Goal: Task Accomplishment & Management: Complete application form

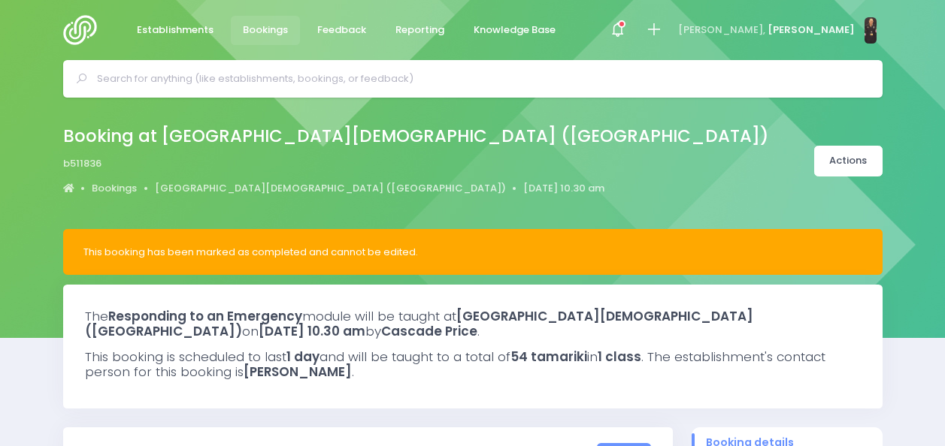
select select "5"
click at [299, 71] on input "text" at bounding box center [479, 79] width 764 height 23
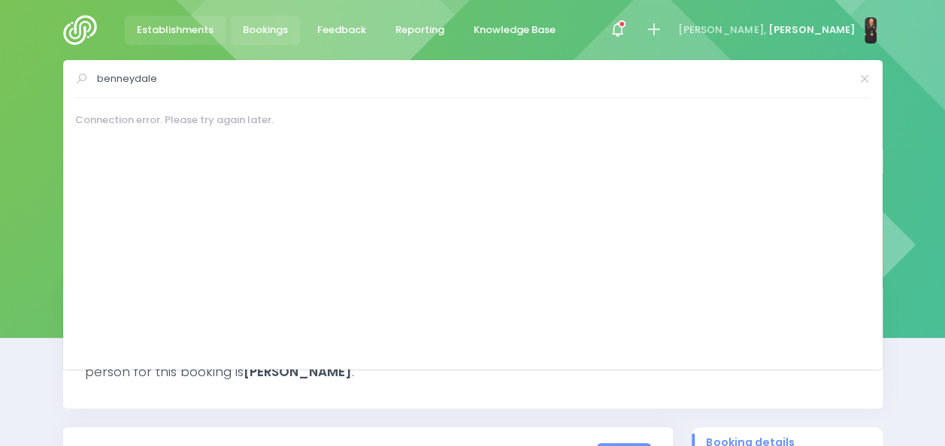
type input "benneydale"
click at [179, 23] on span "Establishments" at bounding box center [175, 30] width 77 height 15
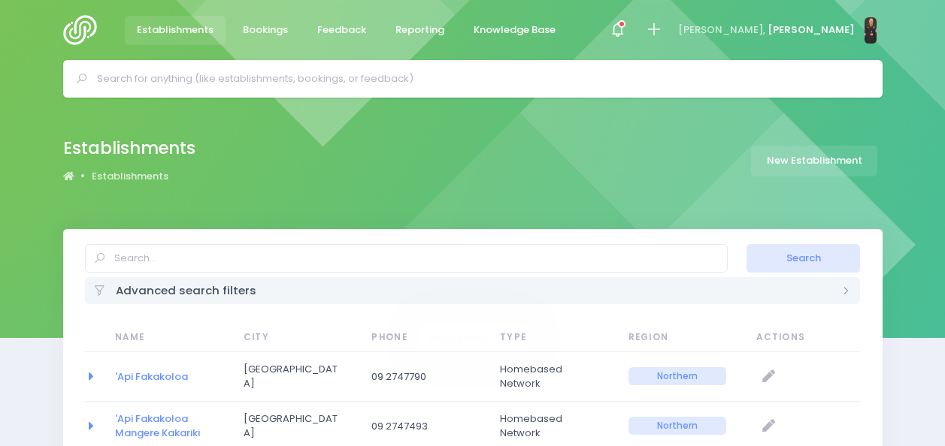
select select "20"
click at [370, 256] on input "text" at bounding box center [406, 258] width 643 height 29
type input "benneydale"
click at [746, 244] on button "Search" at bounding box center [802, 258] width 113 height 29
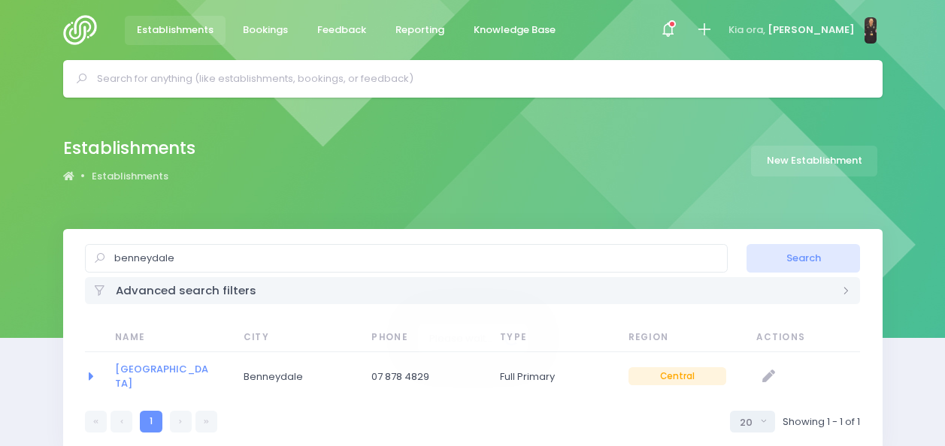
select select "20"
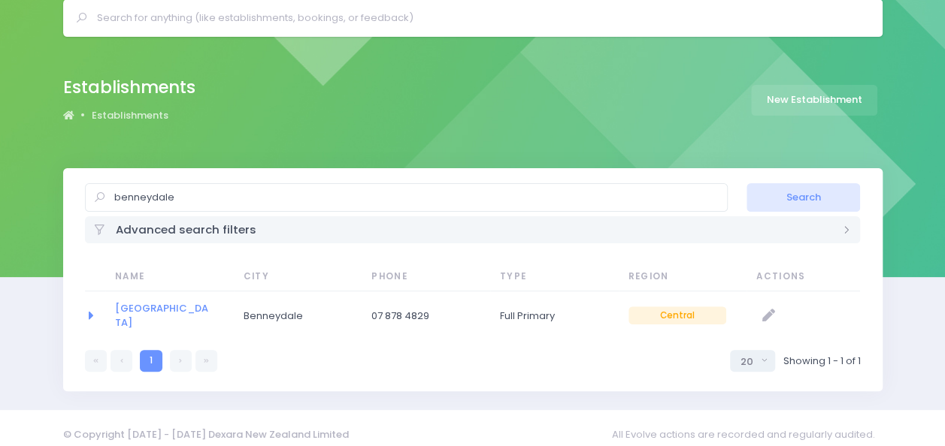
scroll to position [68, 0]
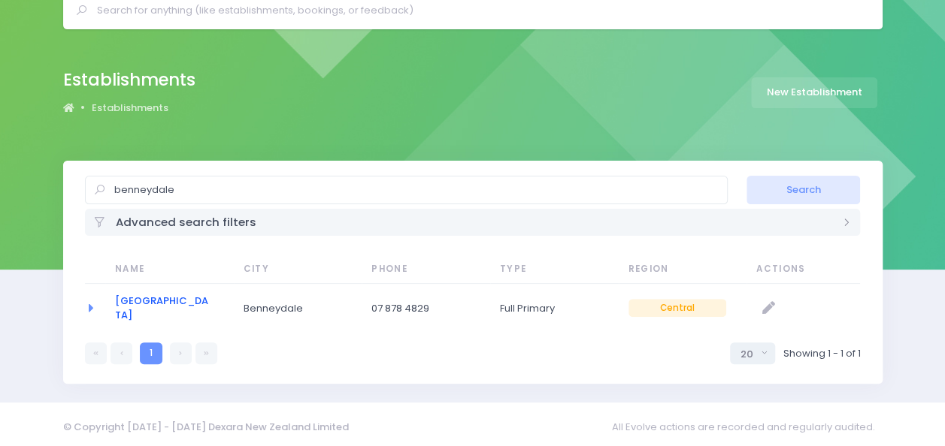
click at [189, 307] on link "[GEOGRAPHIC_DATA]" at bounding box center [161, 308] width 93 height 29
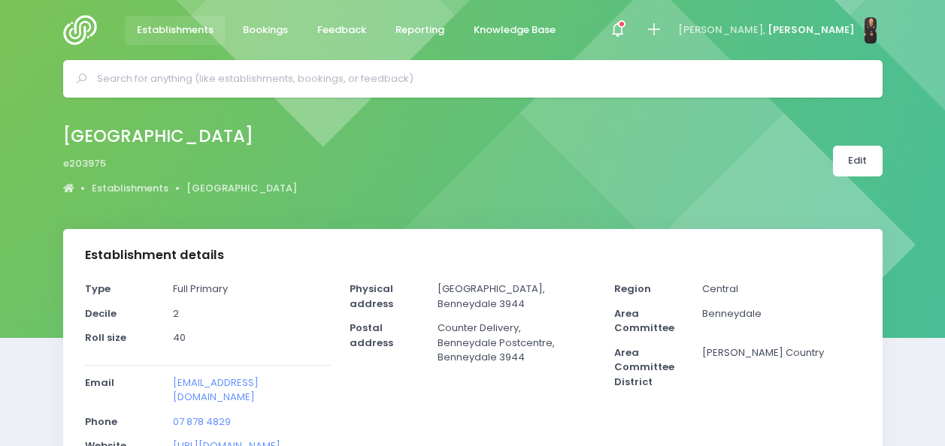
select select "5"
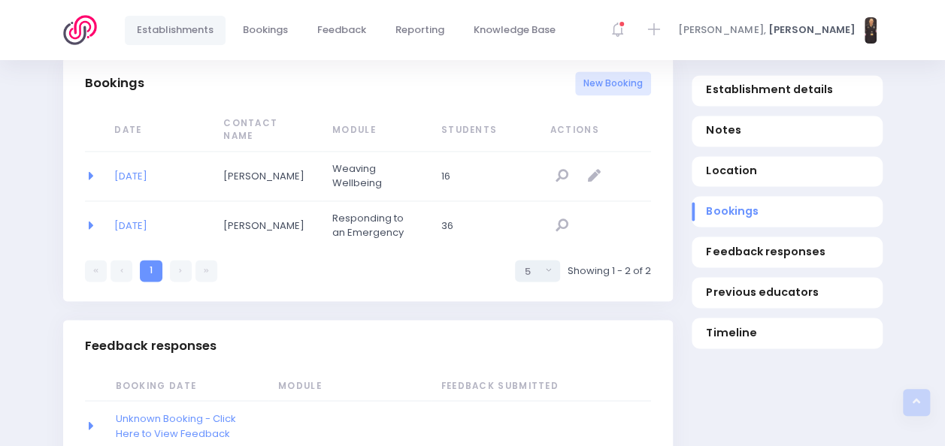
scroll to position [1001, 0]
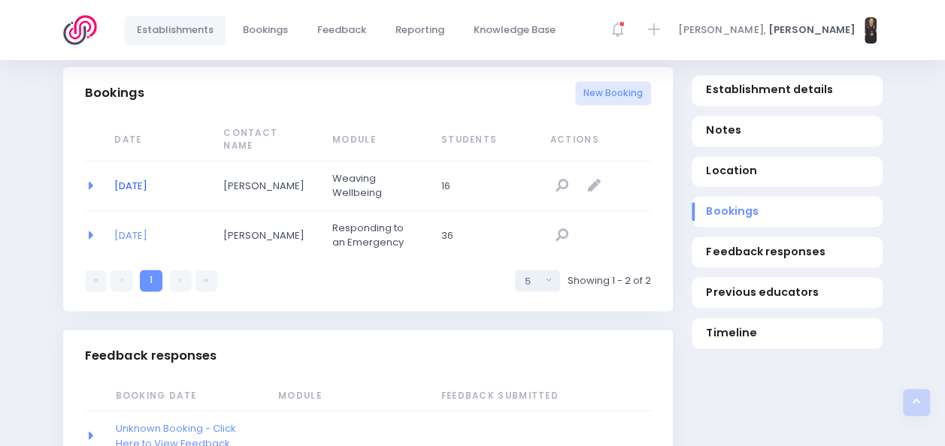
click at [147, 188] on link "[DATE]" at bounding box center [130, 186] width 33 height 14
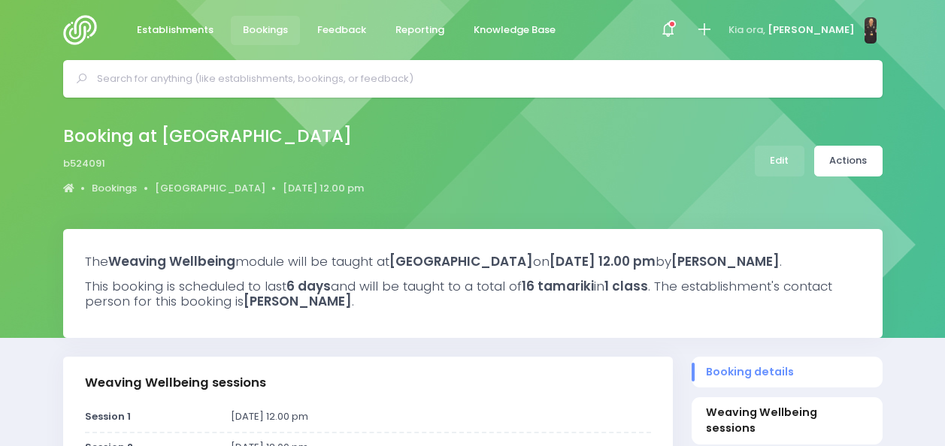
select select "5"
click at [189, 183] on link "[GEOGRAPHIC_DATA]" at bounding box center [210, 188] width 110 height 15
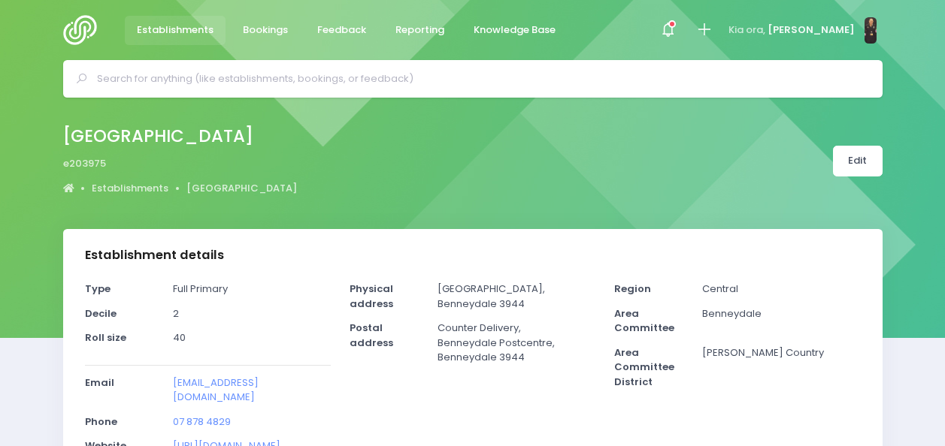
select select "5"
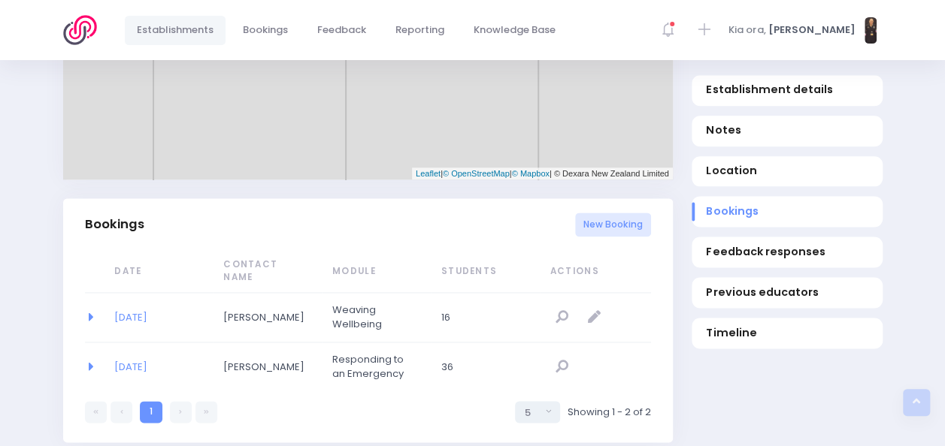
scroll to position [870, 0]
click at [137, 365] on link "21/08/2019" at bounding box center [130, 366] width 33 height 14
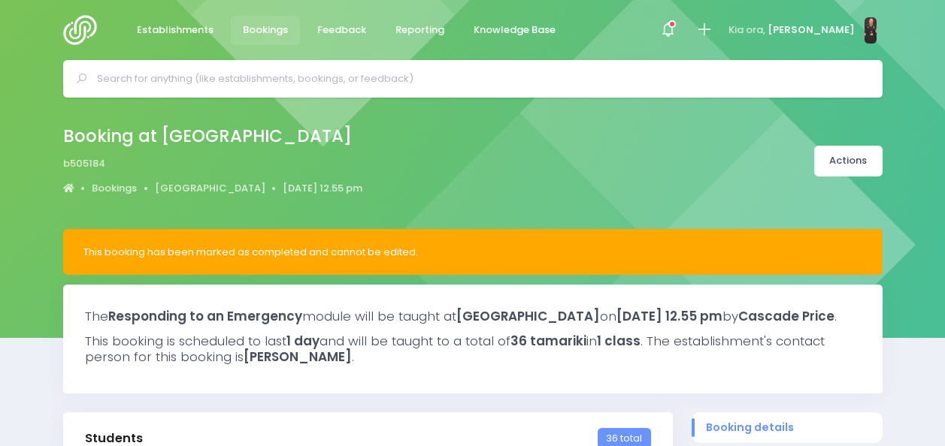
select select "5"
click at [712, 23] on icon at bounding box center [703, 29] width 17 height 17
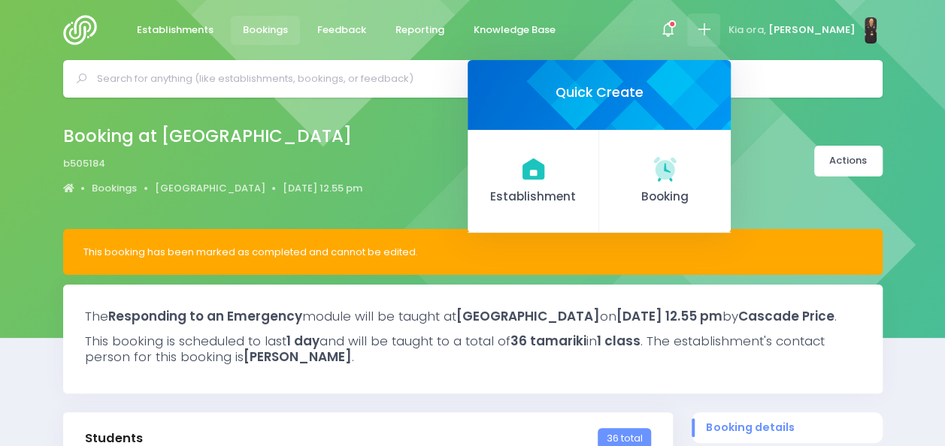
click at [350, 153] on div "Booking at Benneydale School b505184 Bookings Benneydale School 21 August 2019 …" at bounding box center [213, 161] width 301 height 79
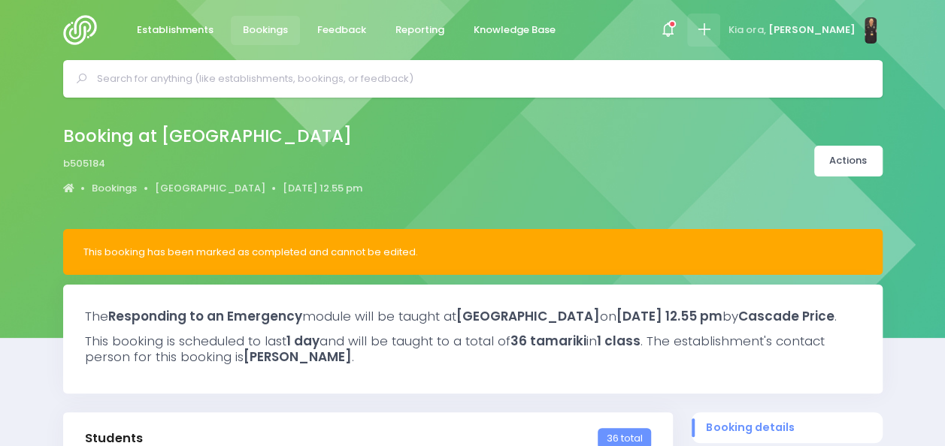
click at [712, 35] on icon at bounding box center [703, 29] width 17 height 17
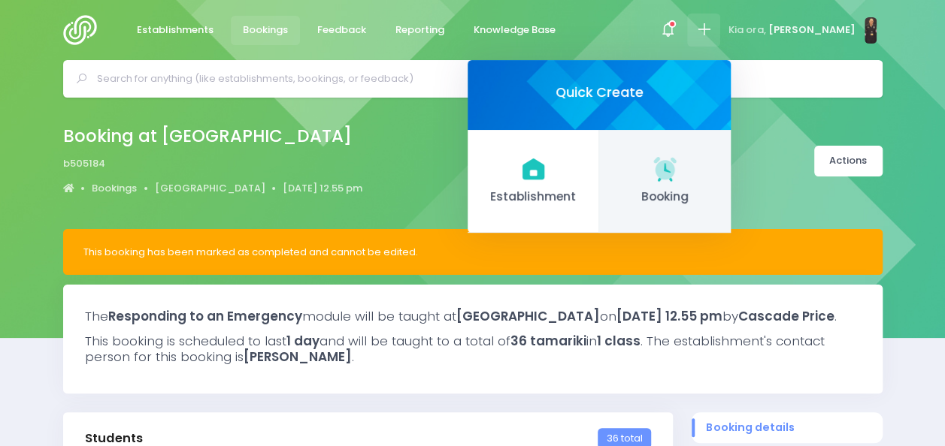
click at [685, 189] on span "Booking" at bounding box center [664, 197] width 107 height 17
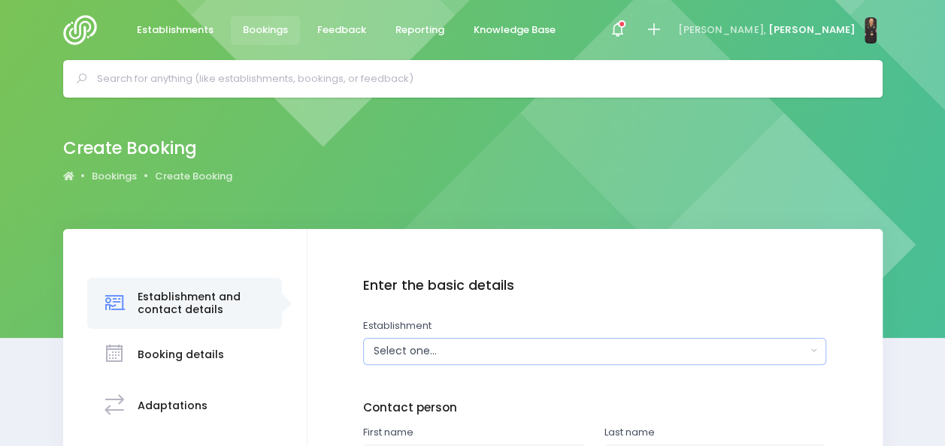
click at [461, 356] on div "Select one..." at bounding box center [590, 351] width 433 height 16
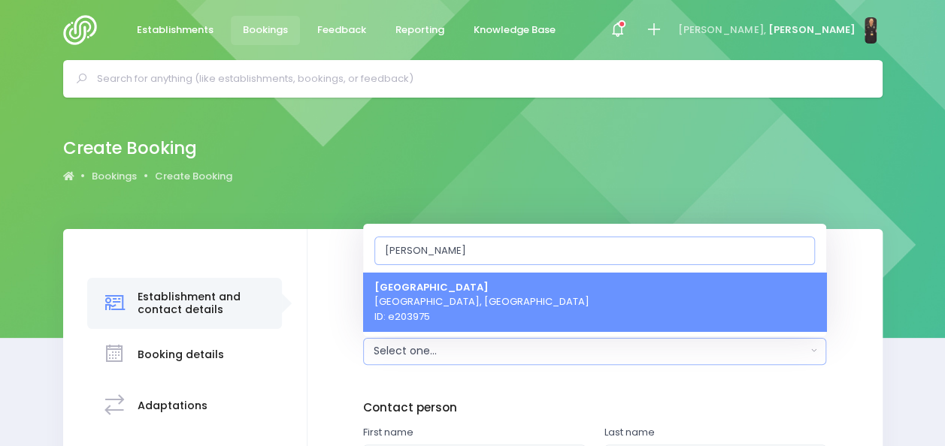
type input "benne"
click at [503, 308] on span "Benneydale School Benneydale, Central Region ID: e203975" at bounding box center [481, 302] width 215 height 44
select select "203975"
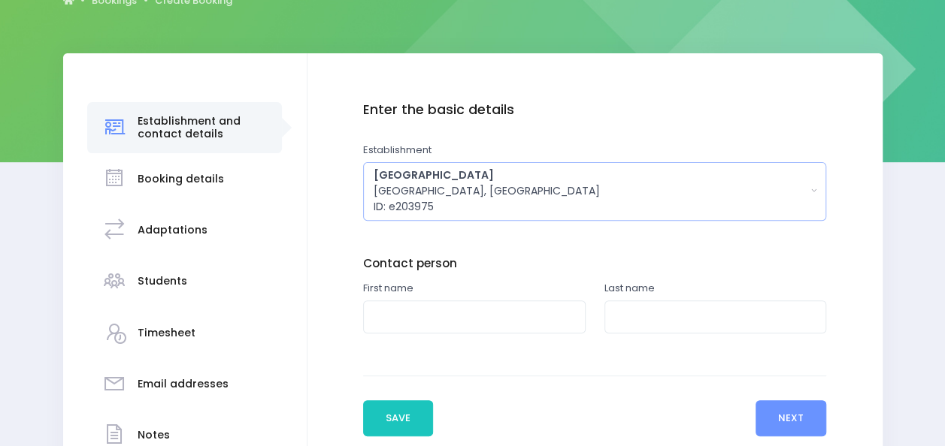
scroll to position [180, 0]
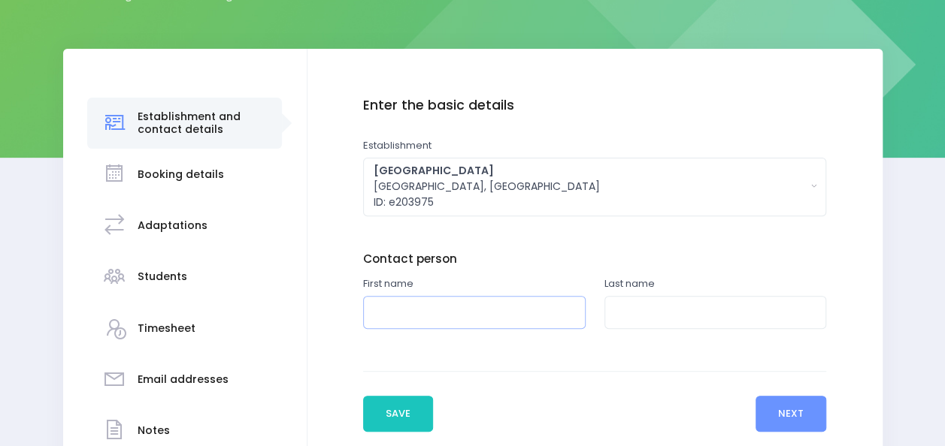
click at [487, 316] on input "text" at bounding box center [474, 313] width 222 height 34
click at [520, 218] on div "Enter the basic details Establishment Select one... 'Api Fakakoloa 'Api Fakakol…" at bounding box center [594, 228] width 463 height 261
click at [451, 312] on input "text" at bounding box center [474, 313] width 222 height 34
type input "Steve"
type input "Bodger"
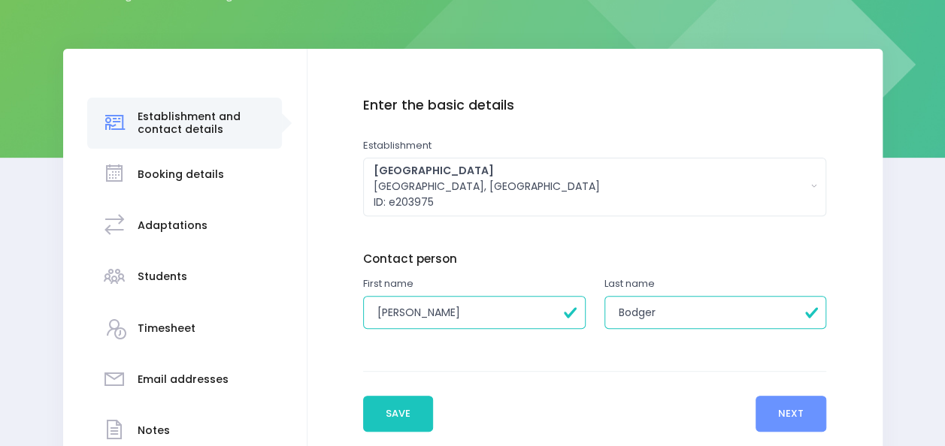
type input "Ana"
click at [769, 412] on button "Next" at bounding box center [790, 414] width 71 height 36
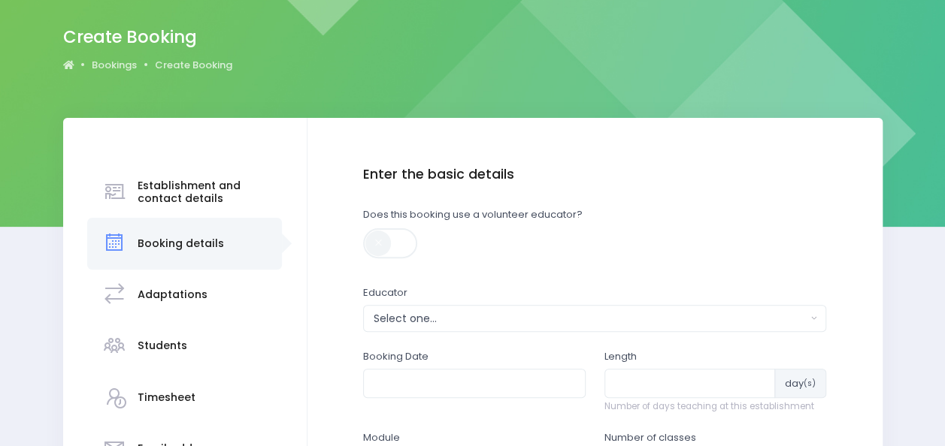
scroll to position [113, 0]
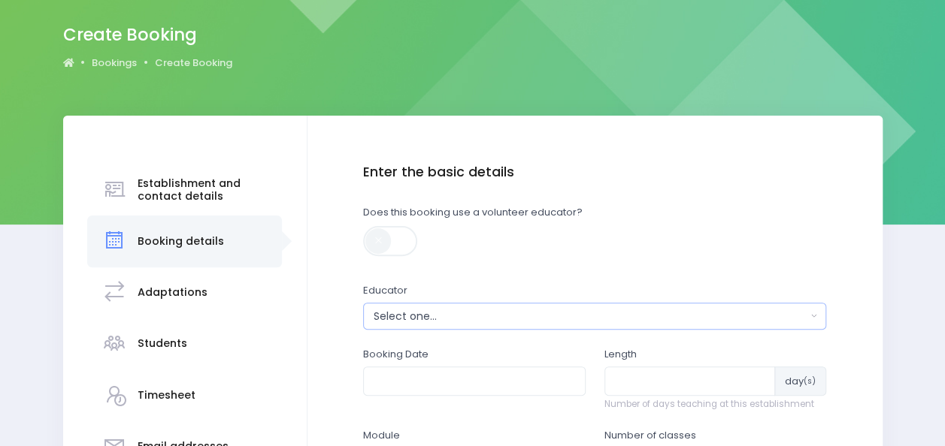
click at [619, 325] on button "Select one..." at bounding box center [594, 316] width 463 height 27
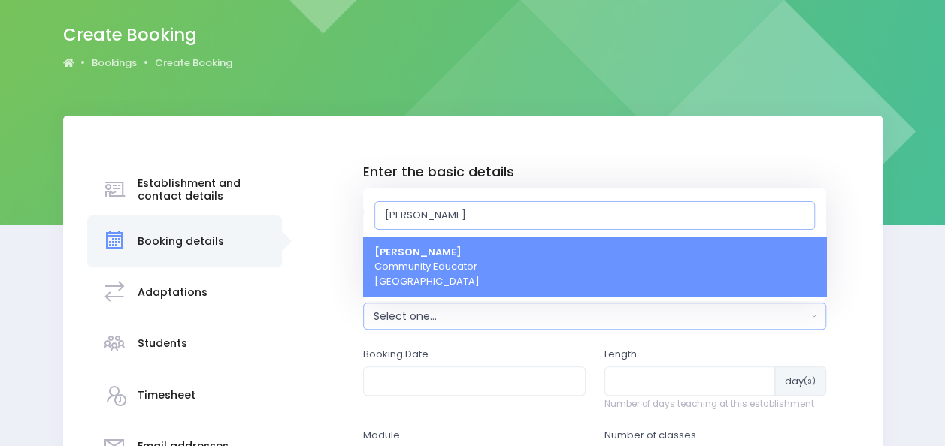
type input "nickie"
click at [631, 265] on link "Nickie-Leigh Heta Community Educator Central Region" at bounding box center [594, 266] width 463 height 59
select select "395566"
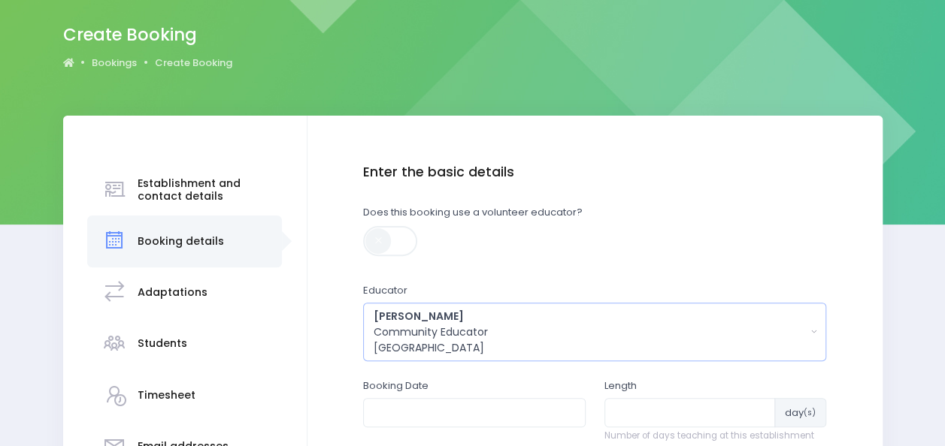
scroll to position [265, 0]
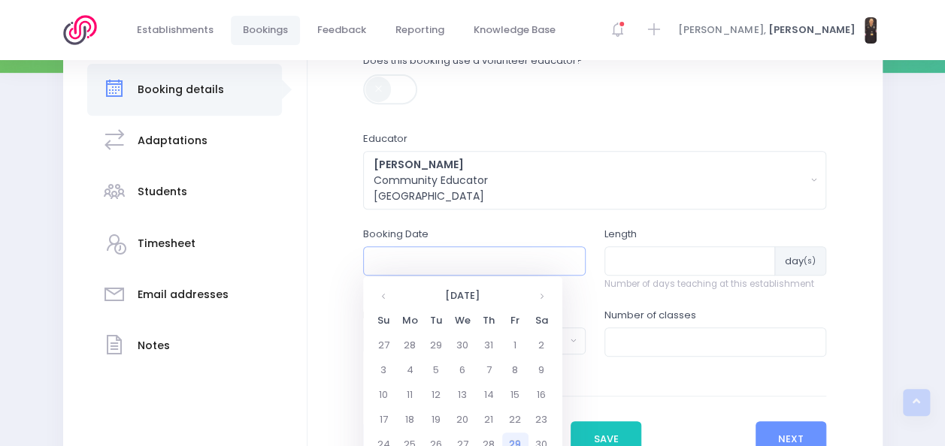
click at [517, 271] on input "text" at bounding box center [474, 261] width 222 height 29
click at [535, 304] on th at bounding box center [541, 296] width 26 height 25
click at [392, 298] on th at bounding box center [384, 296] width 26 height 25
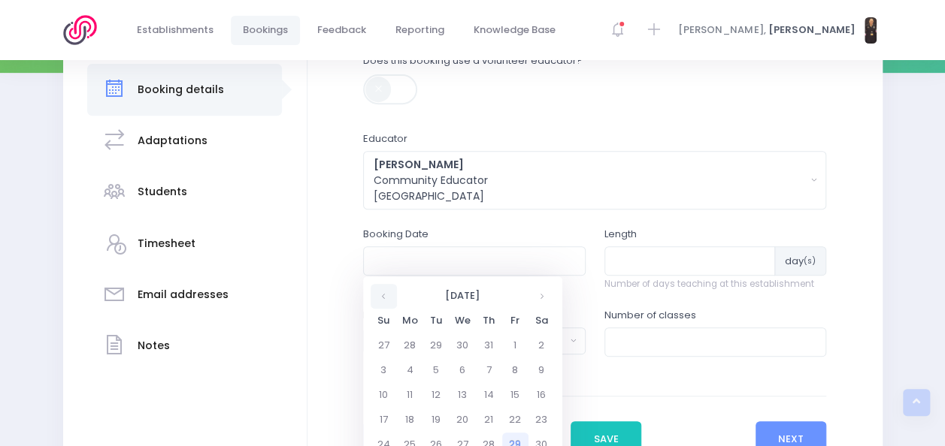
click at [392, 298] on th at bounding box center [384, 296] width 26 height 25
click at [542, 295] on th at bounding box center [541, 296] width 26 height 25
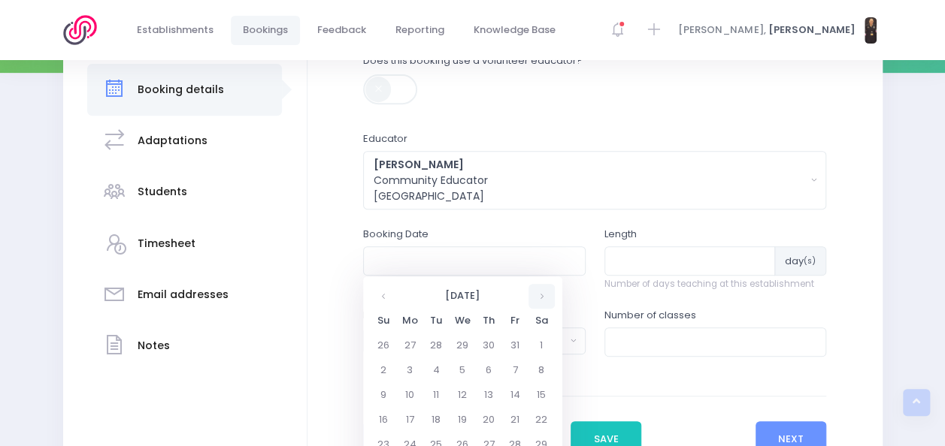
click at [542, 295] on th at bounding box center [541, 296] width 26 height 25
click at [404, 392] on td "9" at bounding box center [410, 395] width 26 height 25
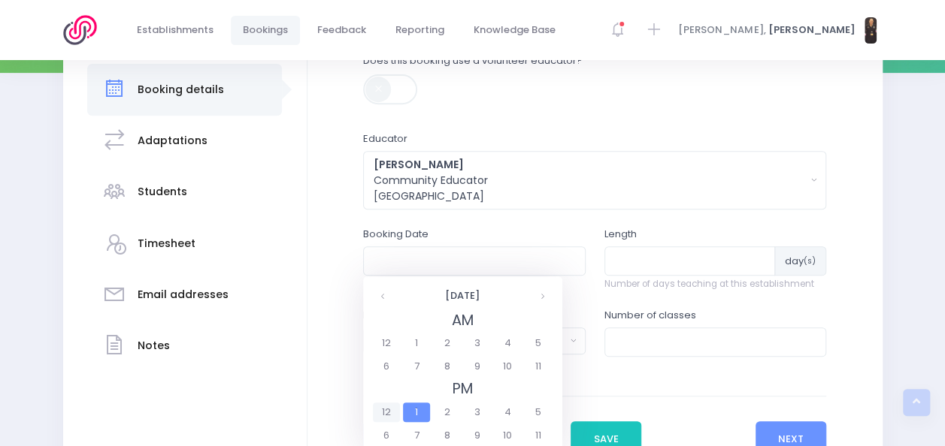
click at [386, 410] on span "12" at bounding box center [386, 413] width 26 height 20
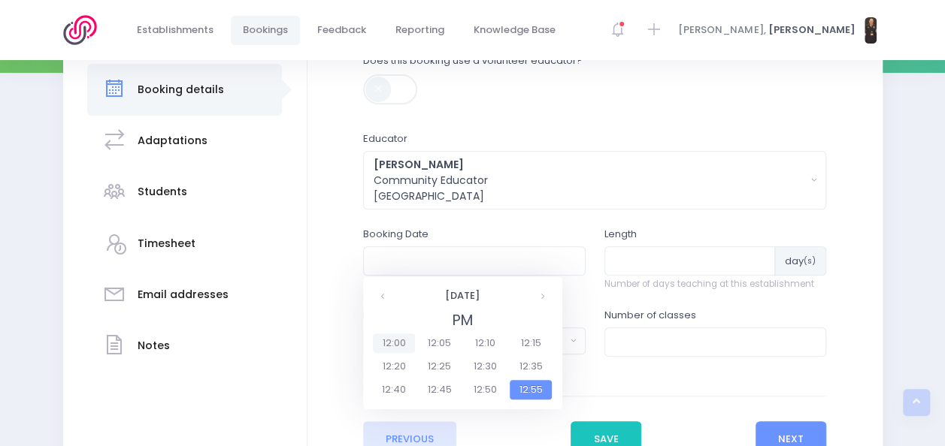
click at [389, 344] on span "12:00" at bounding box center [394, 344] width 42 height 20
type input "09/03/2026 12:00 PM"
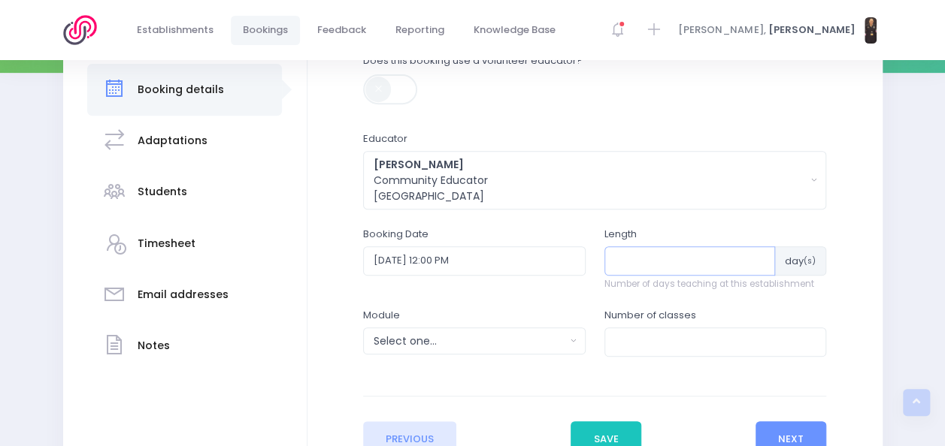
click at [652, 256] on input "number" at bounding box center [689, 261] width 171 height 29
type input "1"
click at [535, 339] on div "Select one..." at bounding box center [470, 342] width 192 height 16
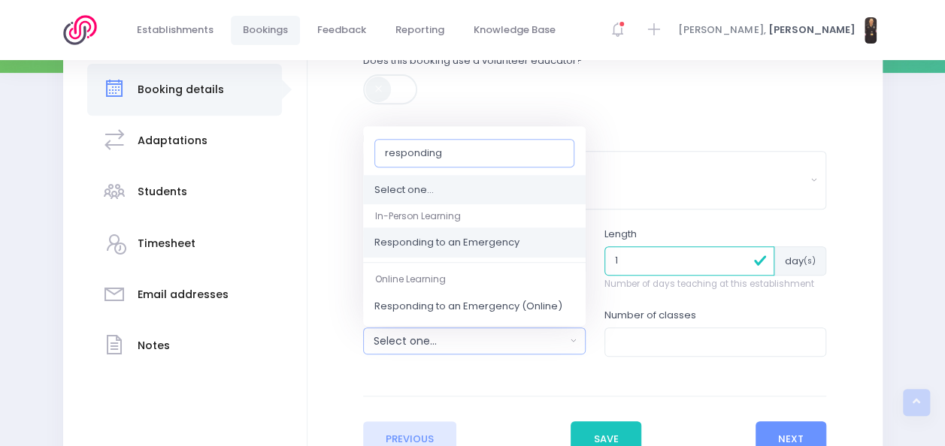
type input "responding"
click at [497, 240] on span "Responding to an Emergency" at bounding box center [446, 243] width 145 height 15
select select "Responding to an Emergency"
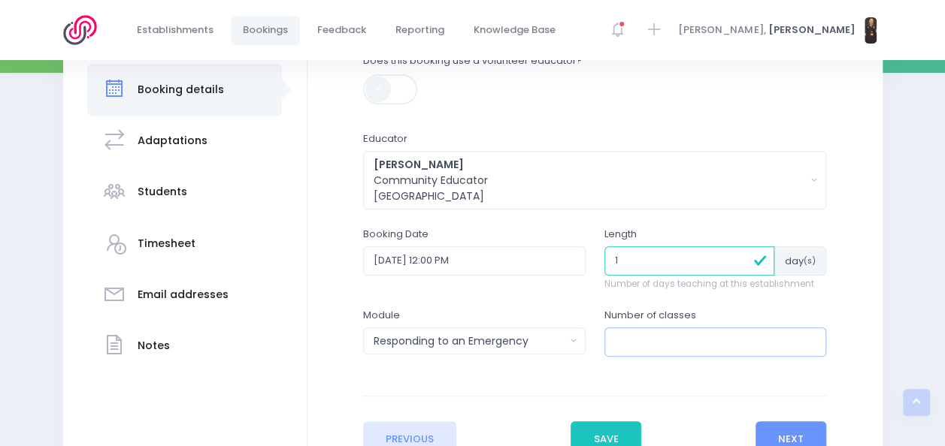
click at [624, 349] on input "number" at bounding box center [715, 342] width 222 height 29
type input "2"
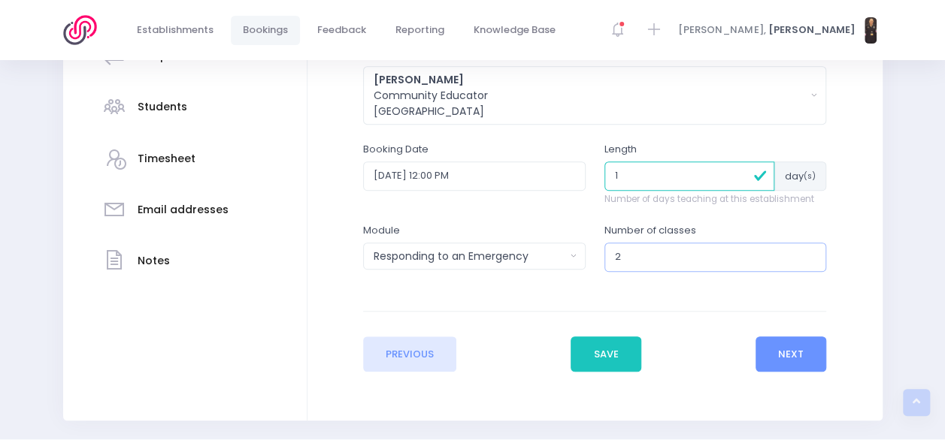
scroll to position [352, 0]
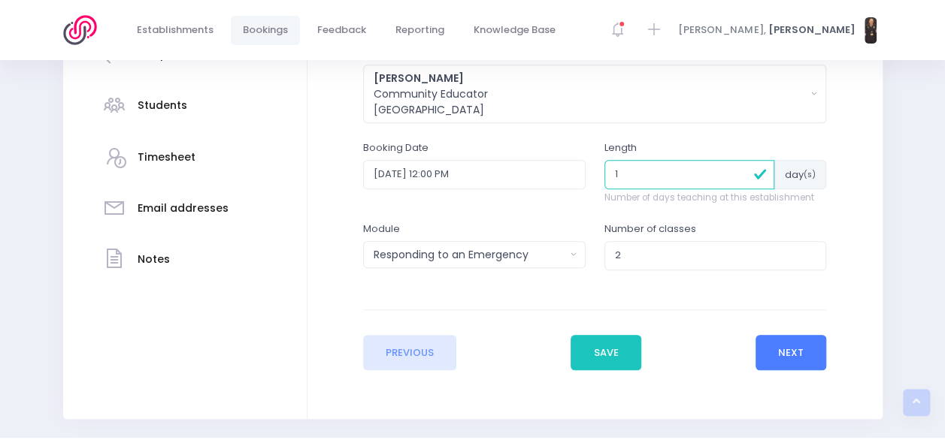
click at [777, 352] on button "Next" at bounding box center [790, 353] width 71 height 36
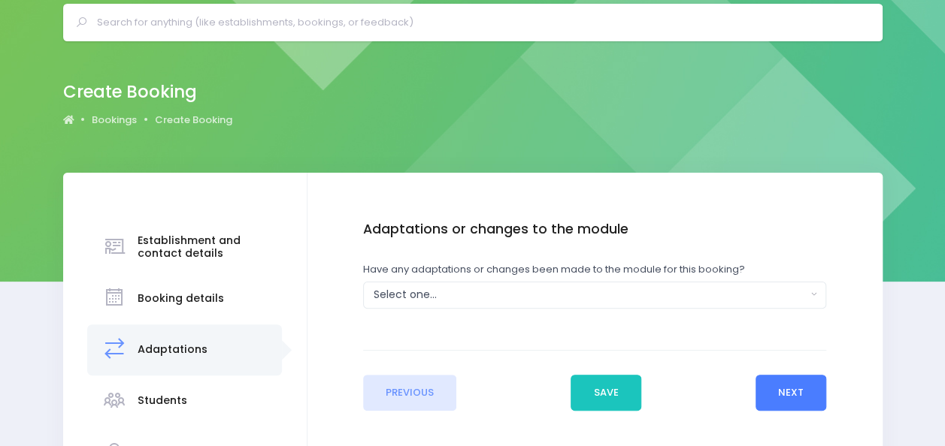
scroll to position [59, 0]
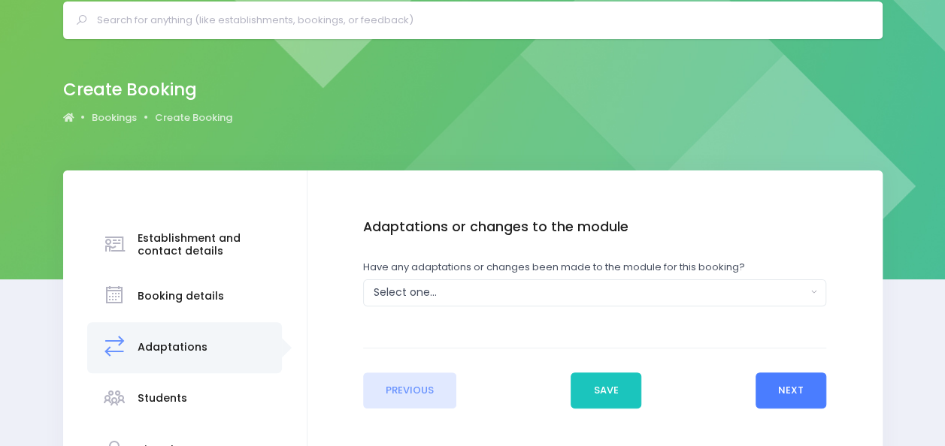
click at [785, 385] on button "Next" at bounding box center [790, 391] width 71 height 36
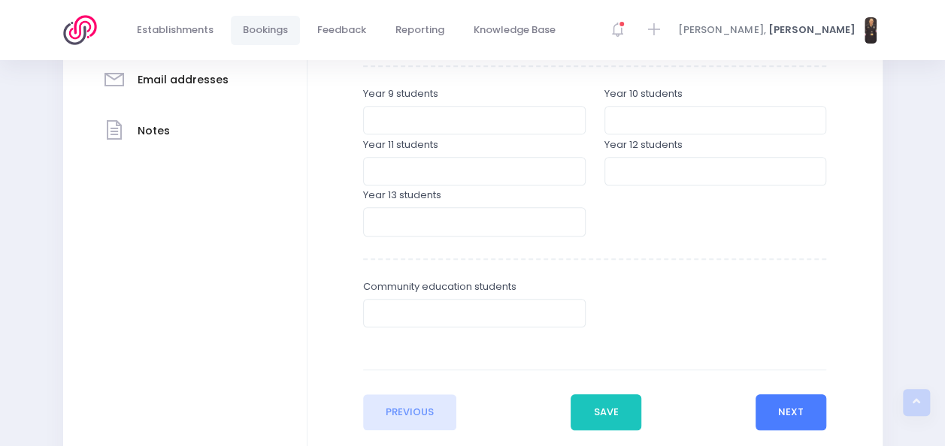
scroll to position [561, 0]
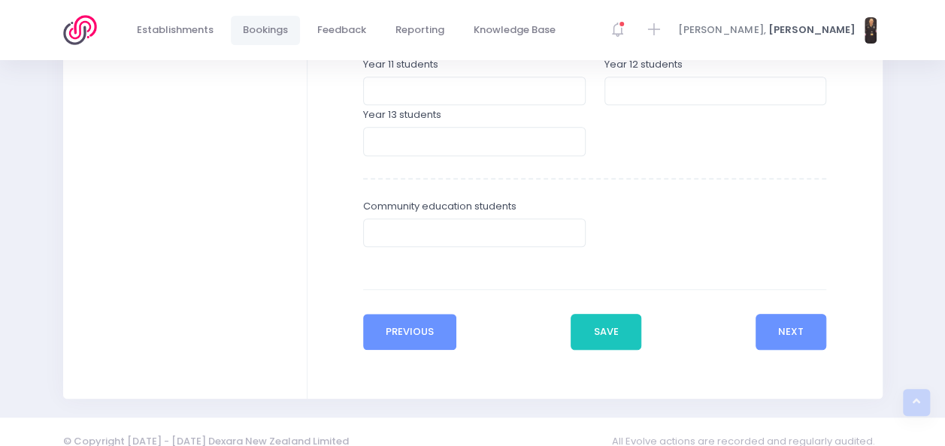
click at [392, 328] on button "Previous" at bounding box center [410, 332] width 94 height 36
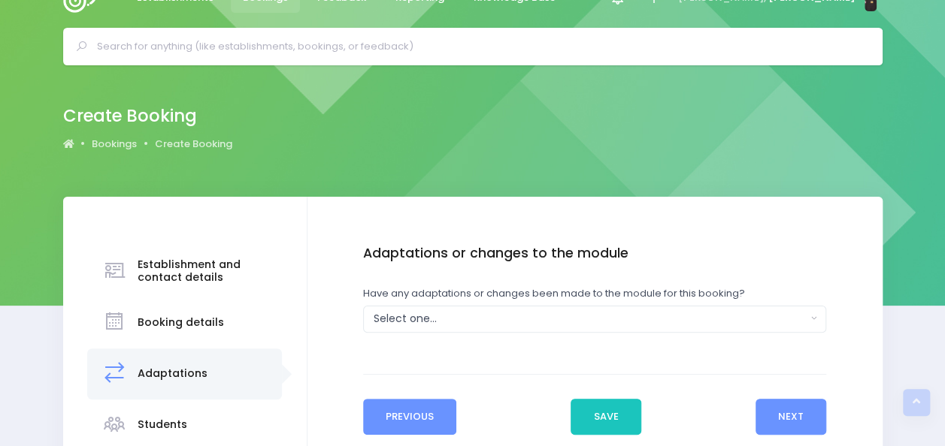
scroll to position [0, 0]
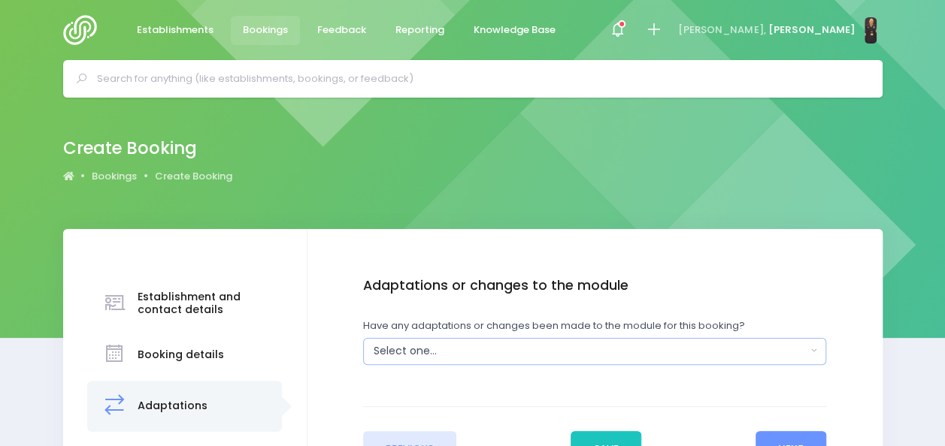
click at [404, 341] on button "Select one..." at bounding box center [594, 351] width 463 height 27
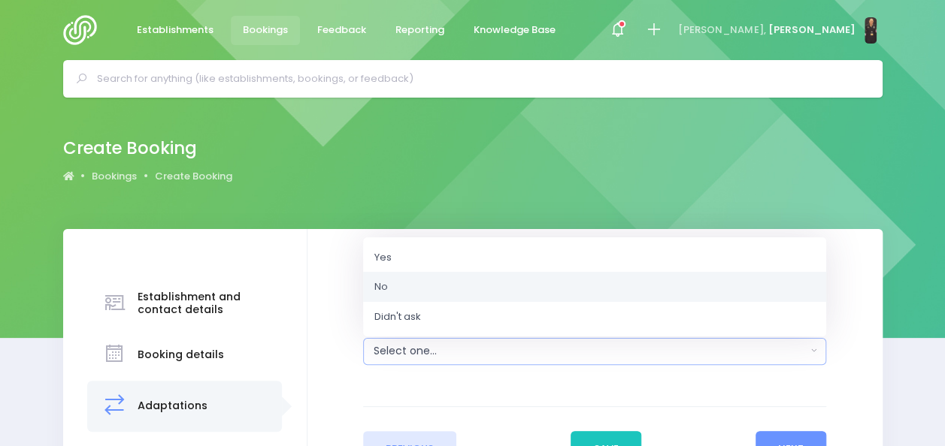
click at [404, 282] on link "No" at bounding box center [594, 287] width 463 height 30
select select "No"
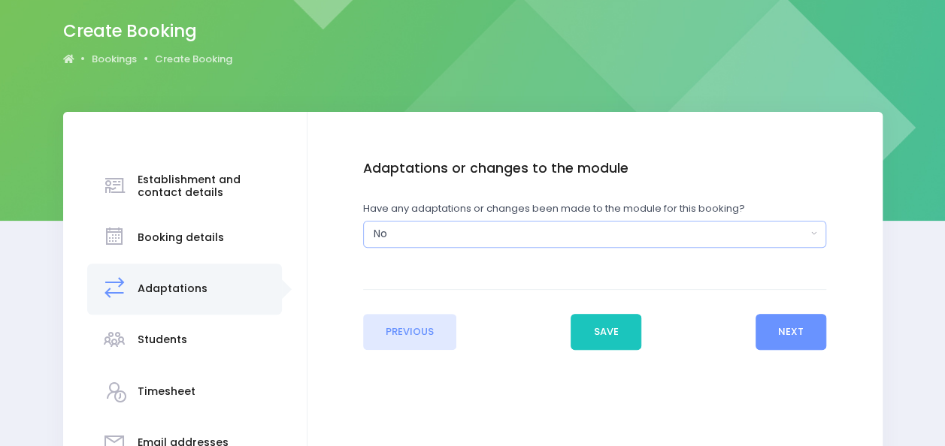
scroll to position [119, 0]
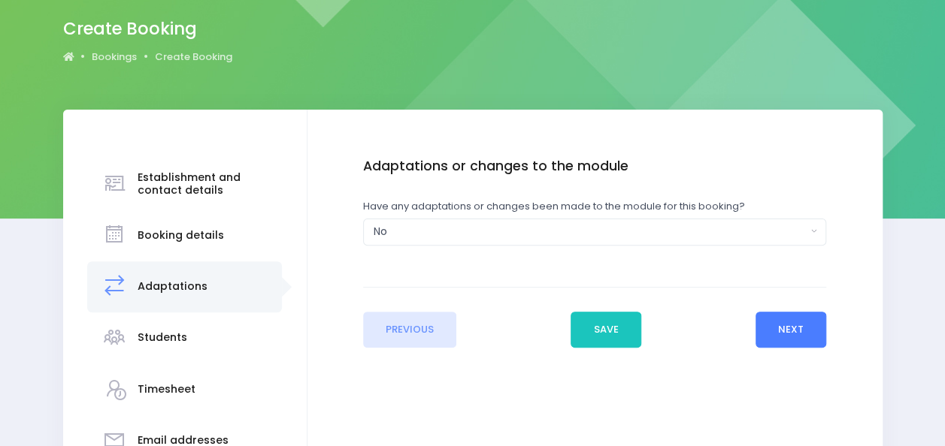
click at [773, 331] on button "Next" at bounding box center [790, 330] width 71 height 36
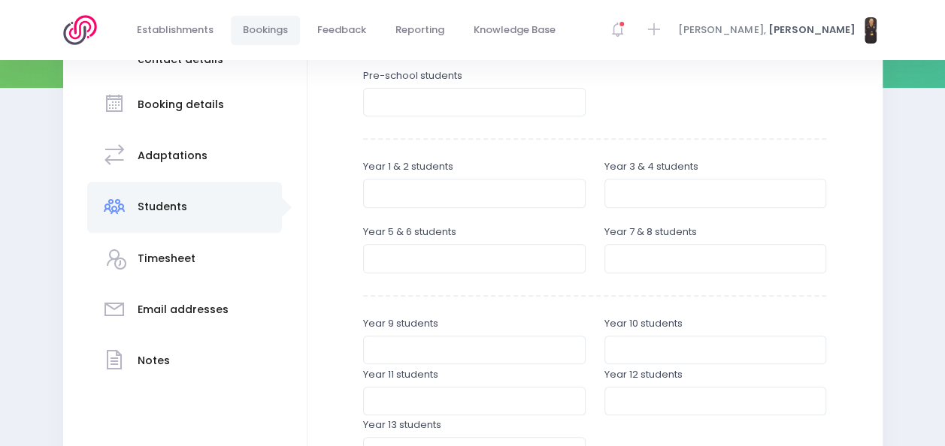
scroll to position [251, 0]
click at [422, 261] on input "number" at bounding box center [474, 258] width 222 height 29
click at [529, 257] on input "number" at bounding box center [474, 258] width 222 height 29
type input "9"
click at [688, 256] on input "number" at bounding box center [715, 258] width 222 height 29
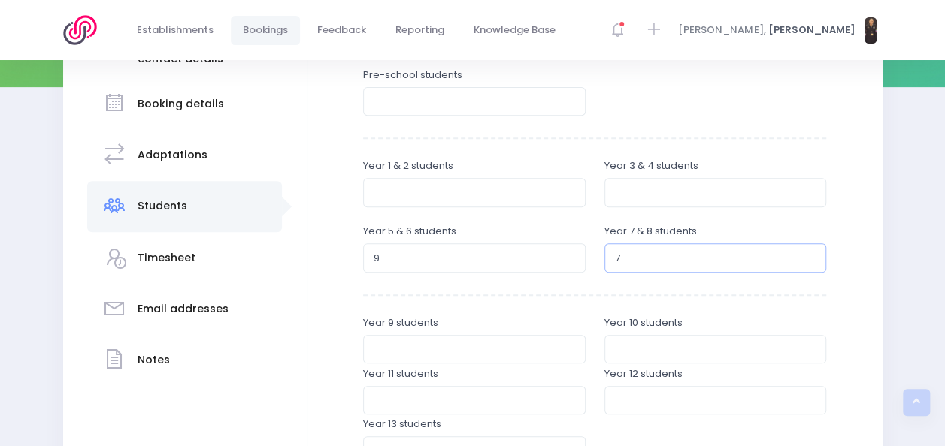
type input "7"
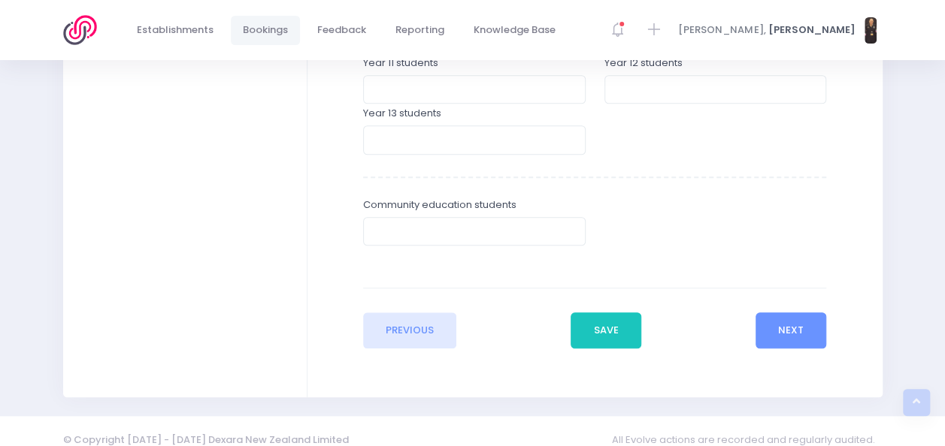
scroll to position [579, 0]
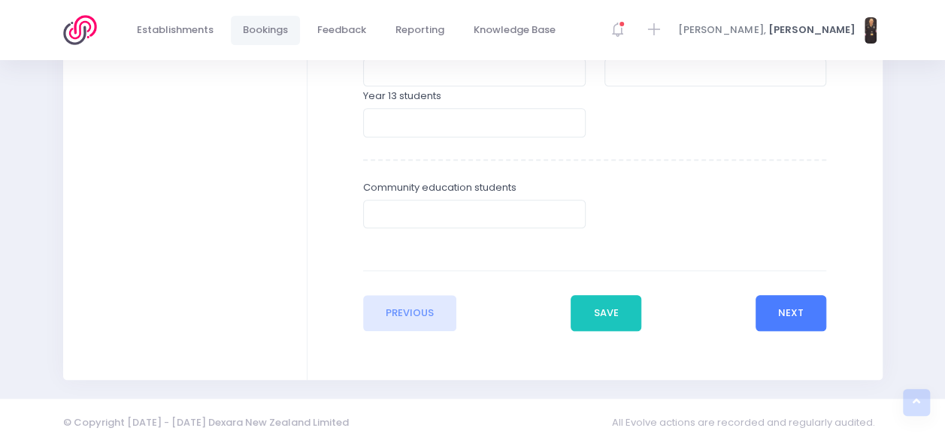
click at [770, 309] on button "Next" at bounding box center [790, 313] width 71 height 36
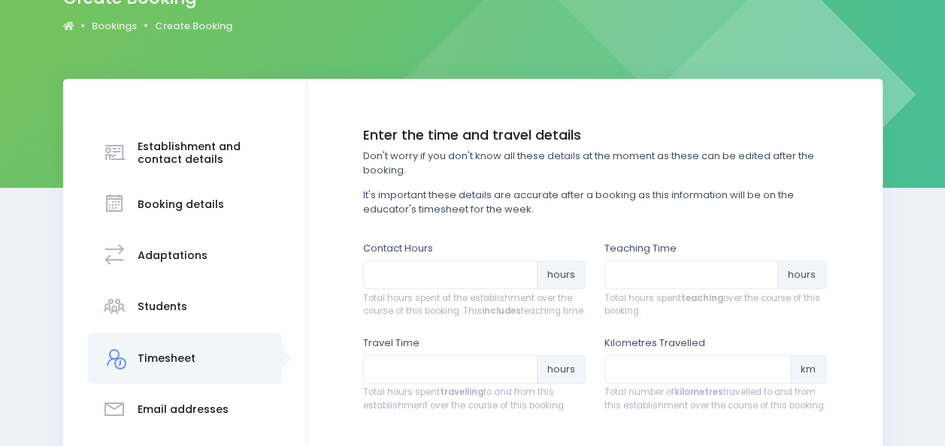
scroll to position [153, 0]
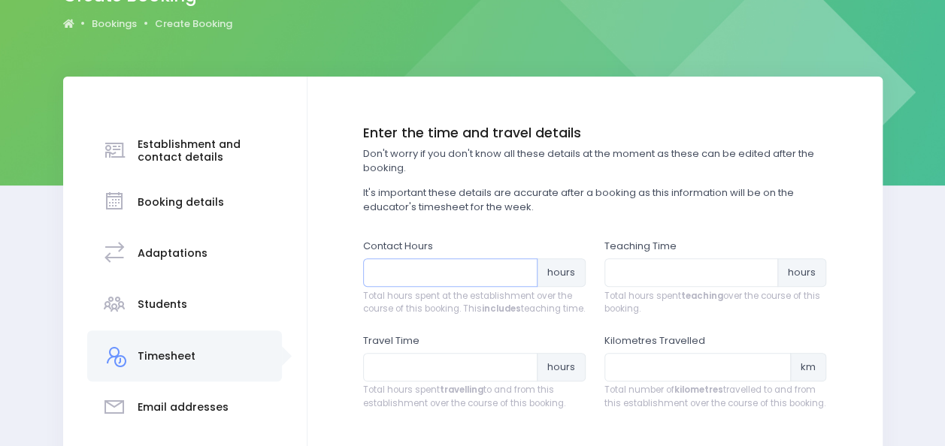
click at [441, 278] on input "number" at bounding box center [450, 273] width 174 height 29
type input "2"
type input "3.5"
click at [670, 274] on input "number" at bounding box center [691, 273] width 174 height 29
type input "2.5"
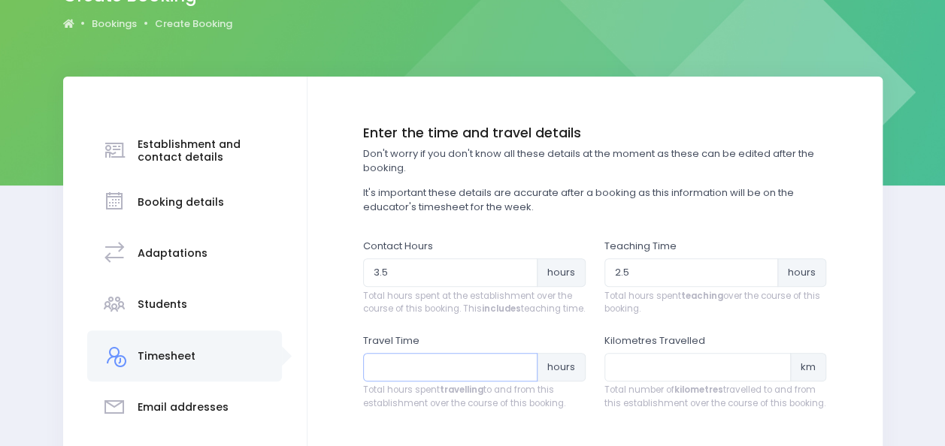
click at [440, 372] on input "number" at bounding box center [450, 367] width 174 height 29
type input "1.5"
click at [642, 377] on input "number" at bounding box center [697, 367] width 187 height 29
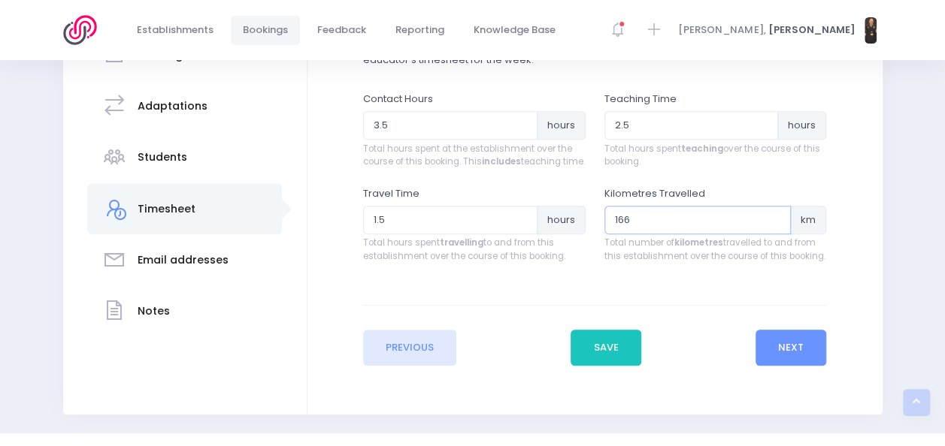
scroll to position [301, 0]
type input "166"
click at [806, 351] on button "Next" at bounding box center [790, 347] width 71 height 36
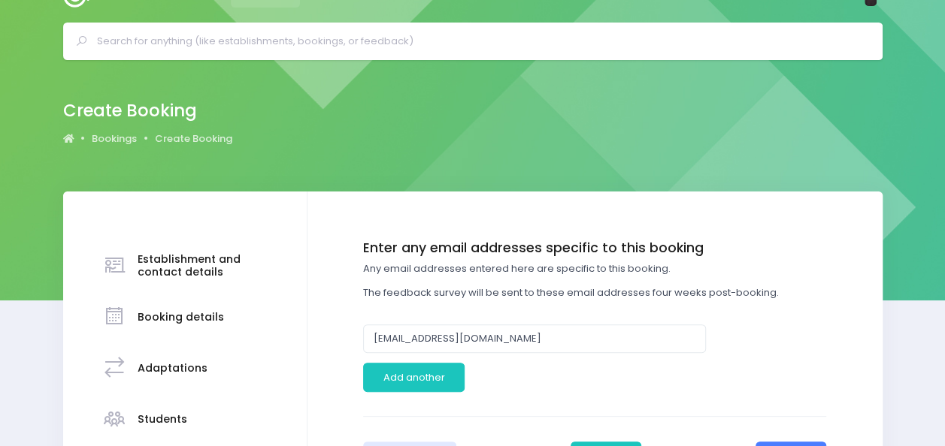
scroll to position [0, 0]
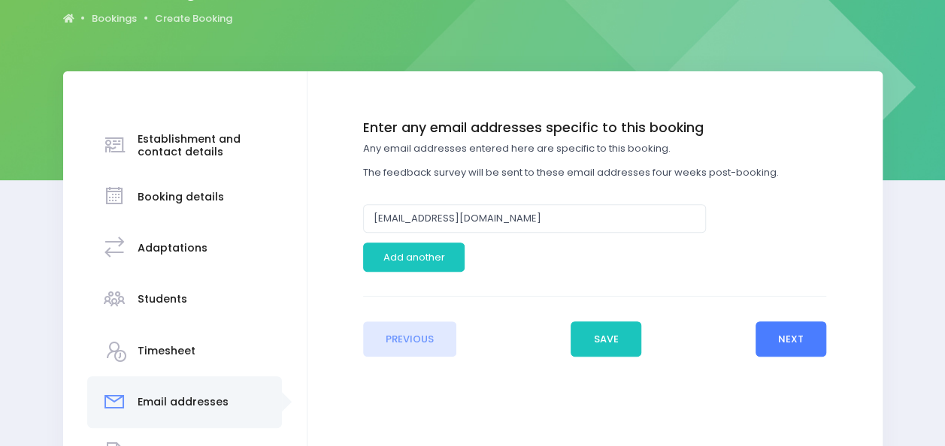
click at [789, 329] on button "Next" at bounding box center [790, 340] width 71 height 36
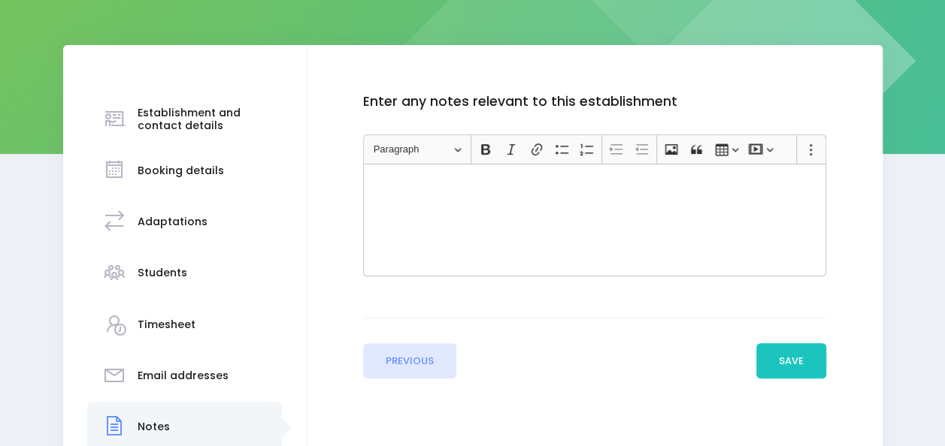
scroll to position [186, 0]
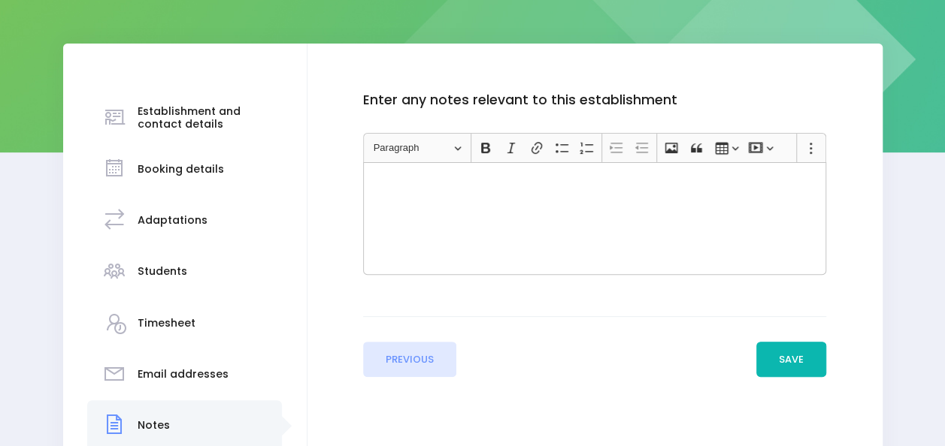
click at [788, 358] on button "Save" at bounding box center [791, 360] width 71 height 36
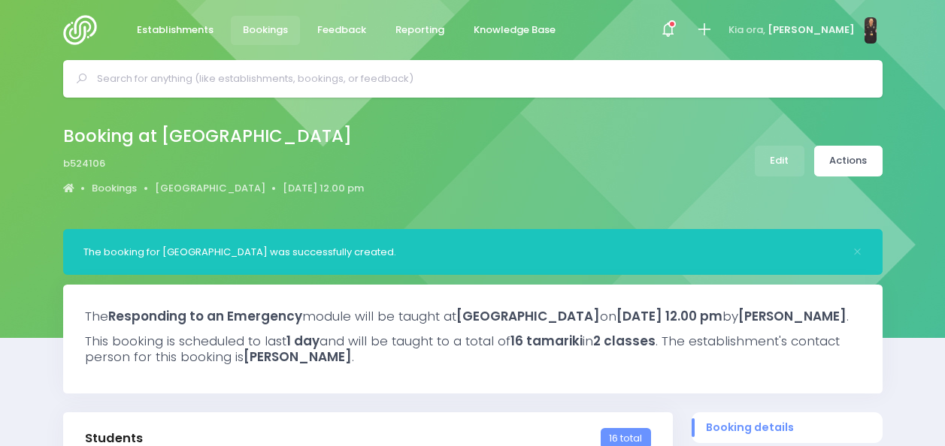
select select "5"
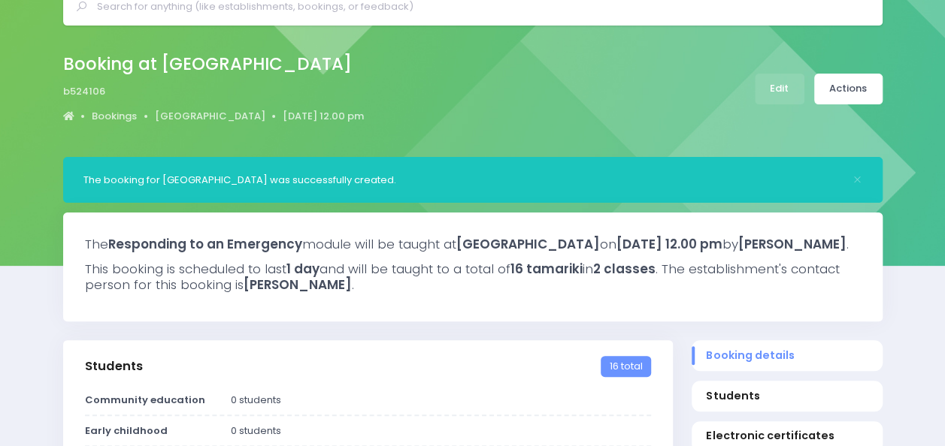
scroll to position [44, 0]
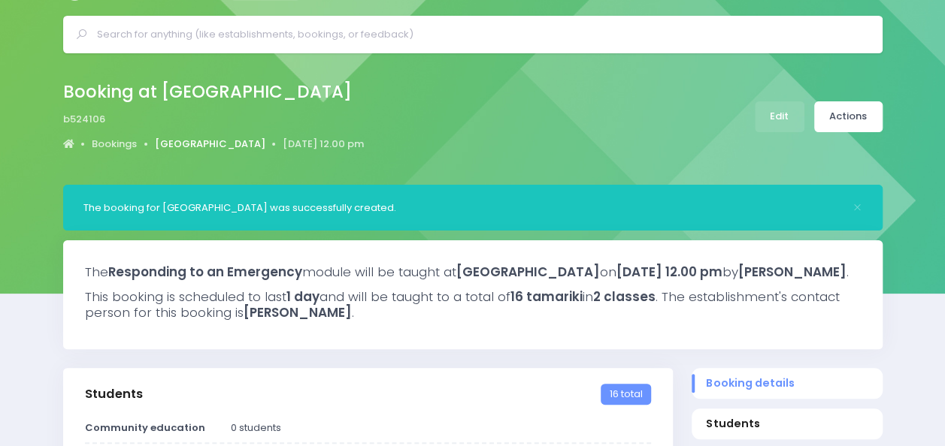
click at [219, 141] on link "[GEOGRAPHIC_DATA]" at bounding box center [210, 144] width 110 height 15
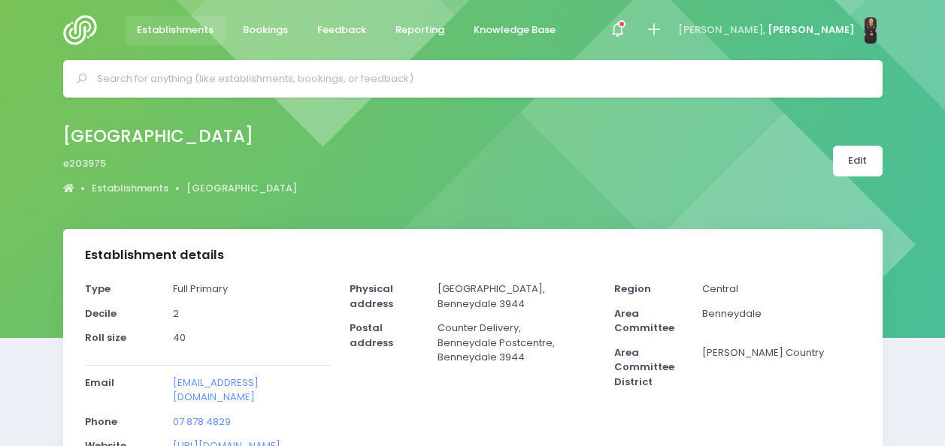
select select "5"
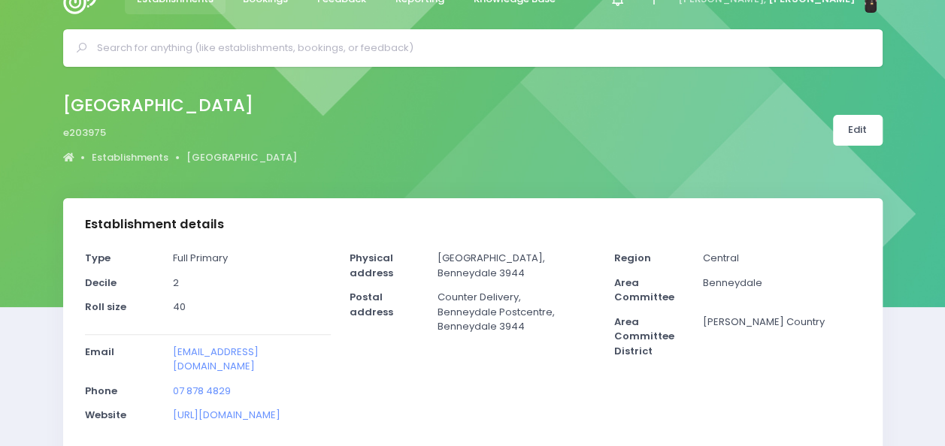
scroll to position [30, 0]
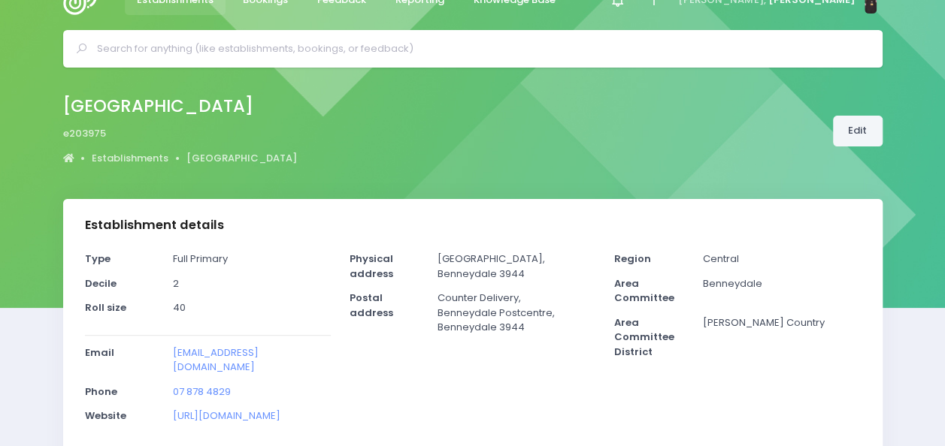
click at [855, 126] on link "Edit" at bounding box center [858, 131] width 50 height 31
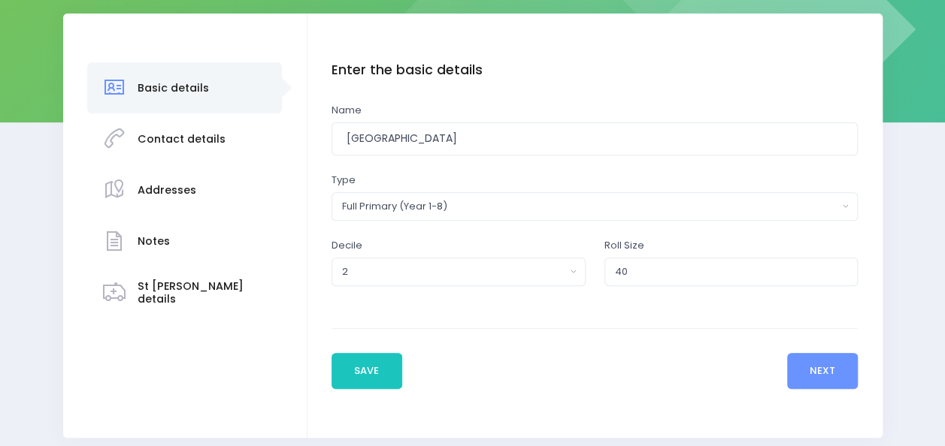
scroll to position [216, 0]
click at [798, 371] on button "Next" at bounding box center [822, 370] width 71 height 36
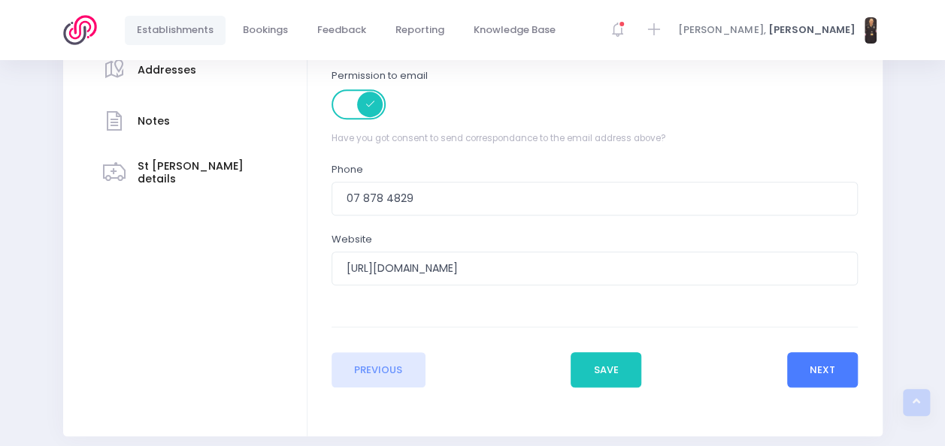
scroll to position [339, 0]
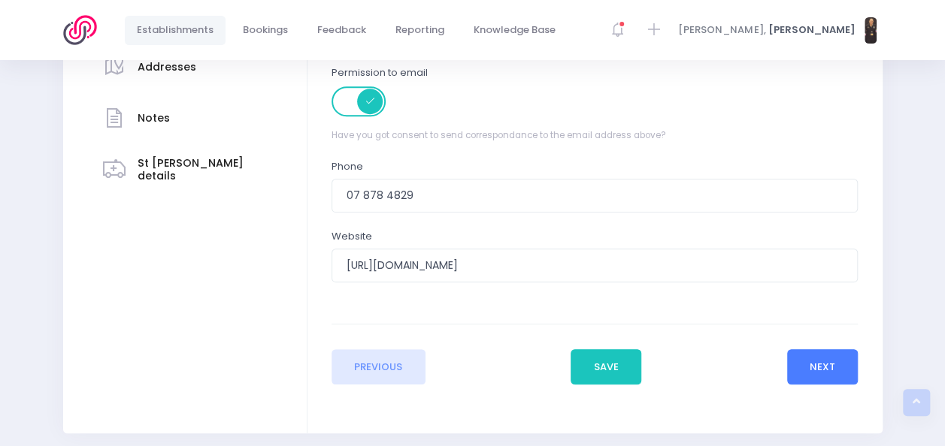
click at [833, 368] on button "Next" at bounding box center [822, 367] width 71 height 36
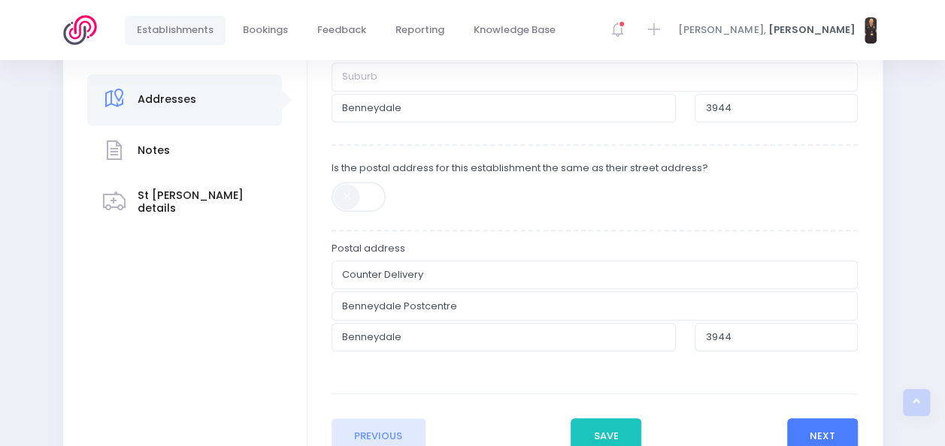
scroll to position [308, 0]
click at [817, 428] on button "Next" at bounding box center [822, 435] width 71 height 36
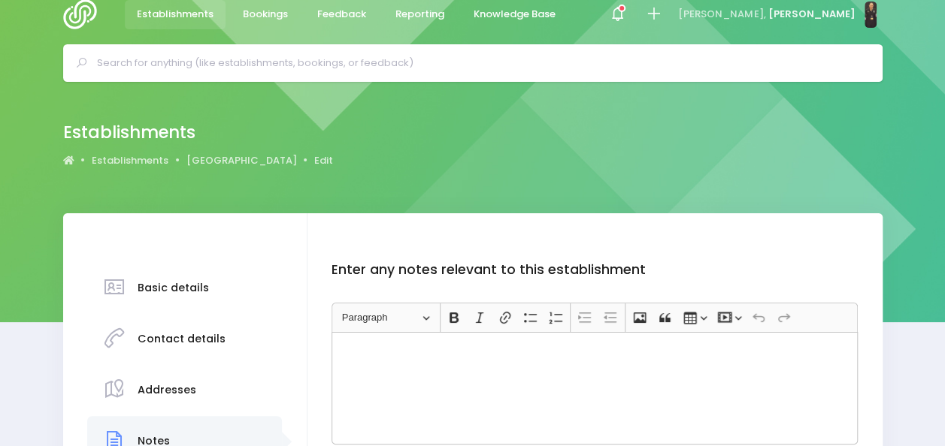
scroll to position [0, 0]
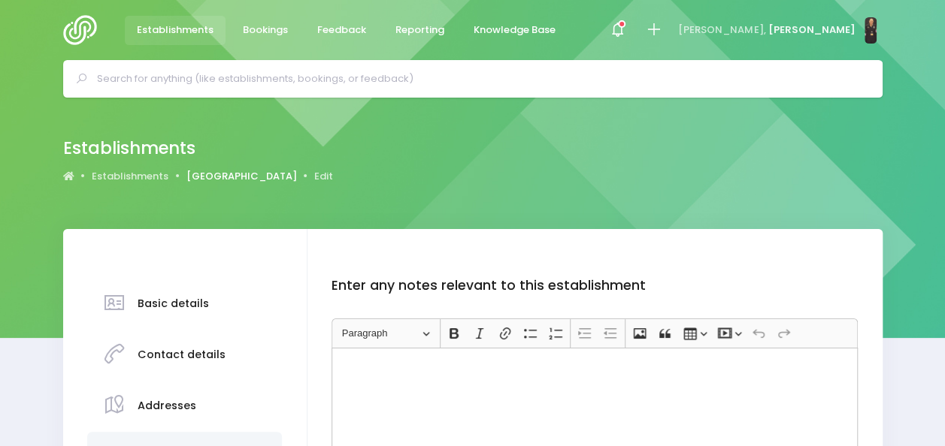
click at [229, 177] on link "[GEOGRAPHIC_DATA]" at bounding box center [241, 176] width 110 height 15
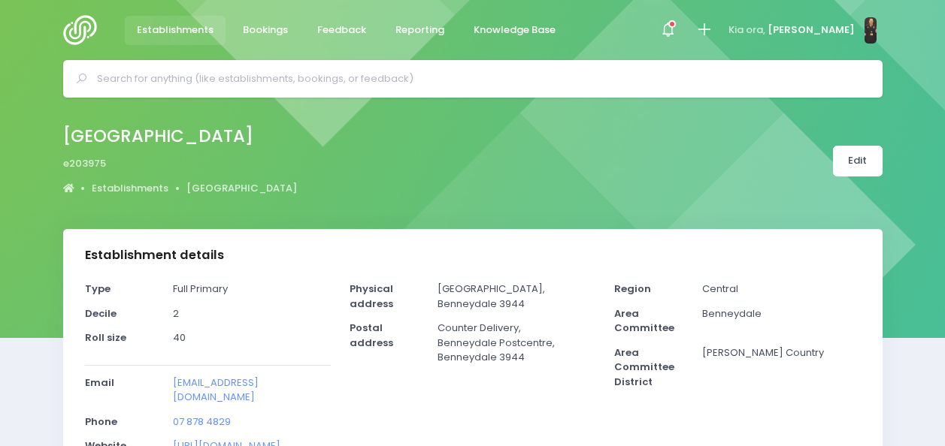
select select "5"
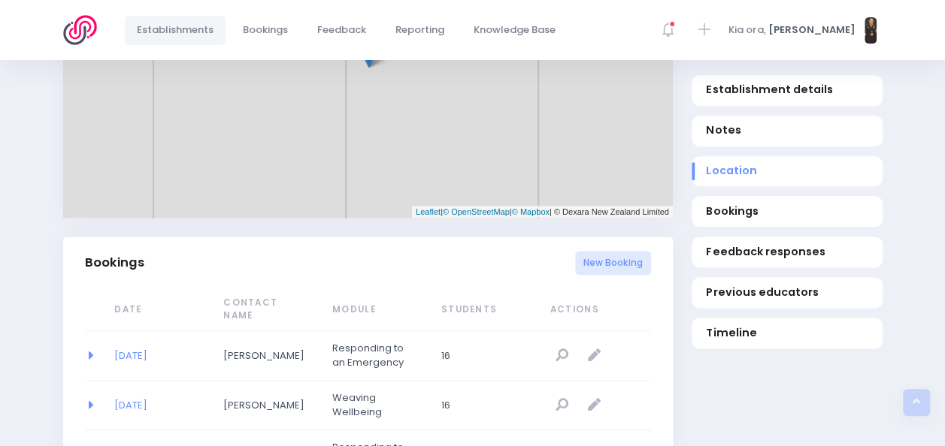
scroll to position [834, 0]
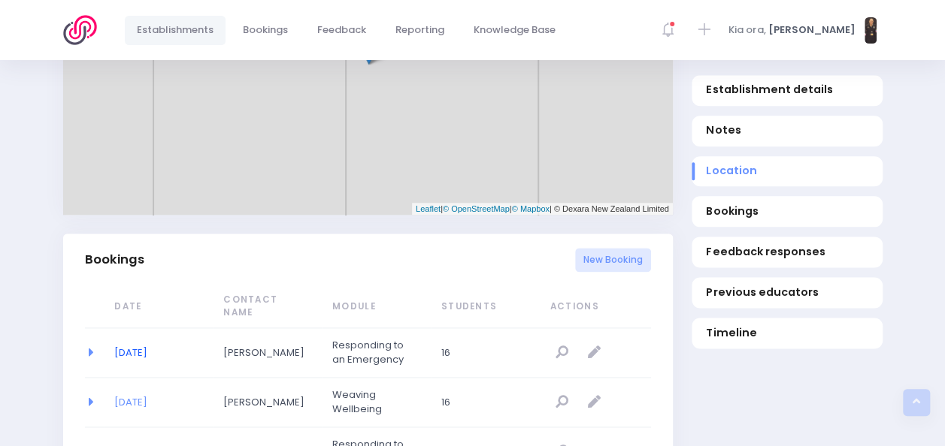
click at [129, 355] on link "09/03/2026" at bounding box center [130, 353] width 33 height 14
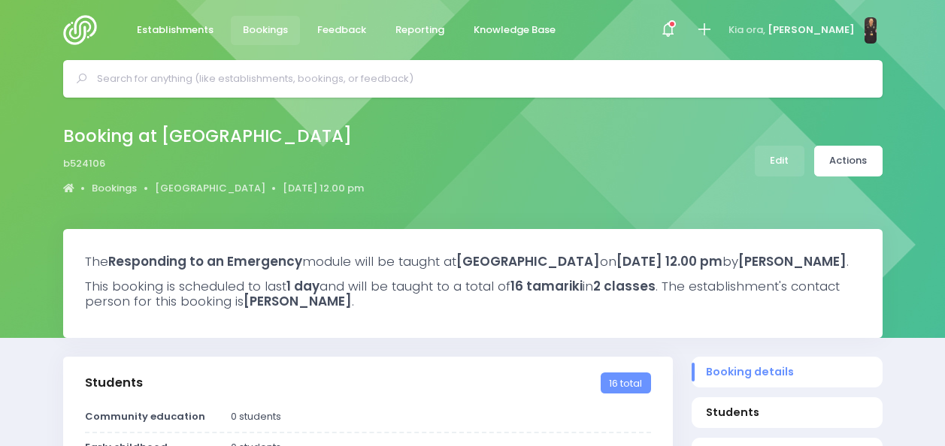
select select "5"
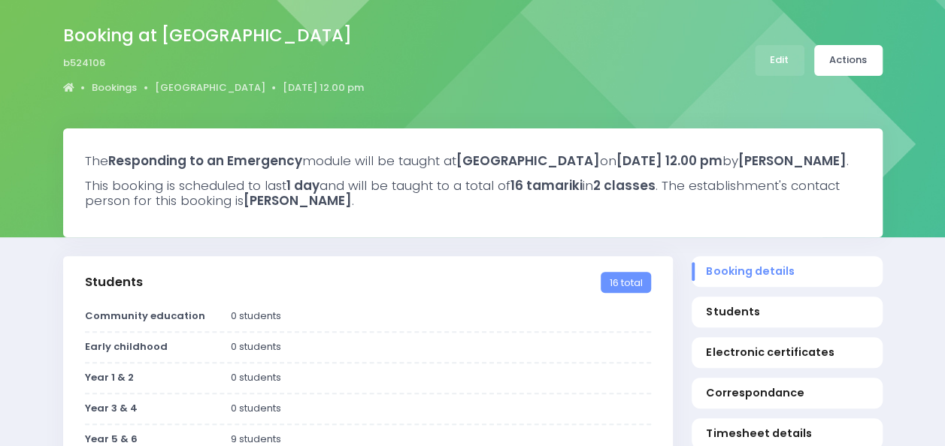
scroll to position [99, 0]
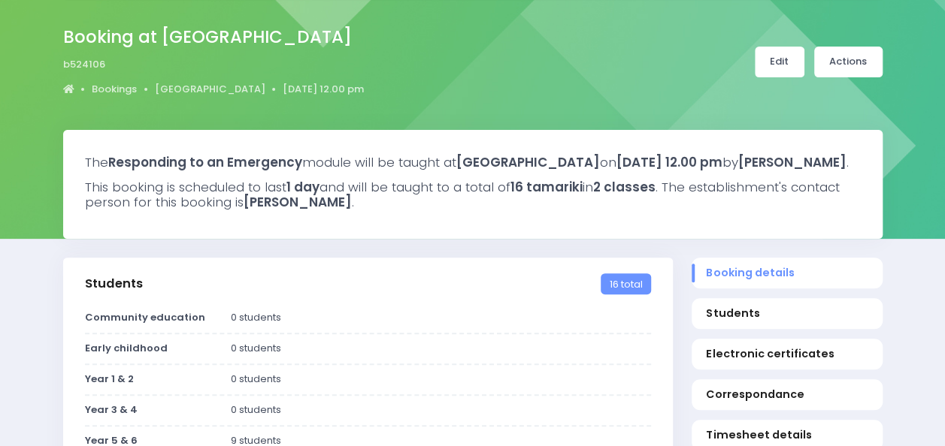
click at [786, 59] on link "Edit" at bounding box center [780, 62] width 50 height 31
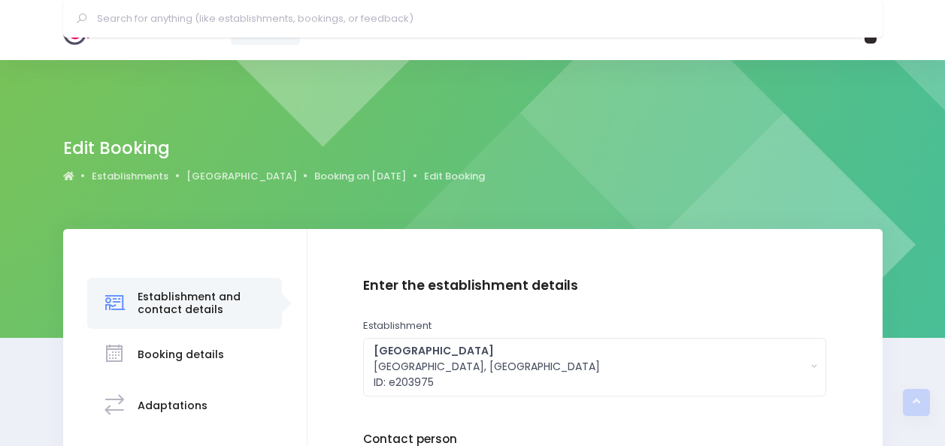
scroll to position [322, 0]
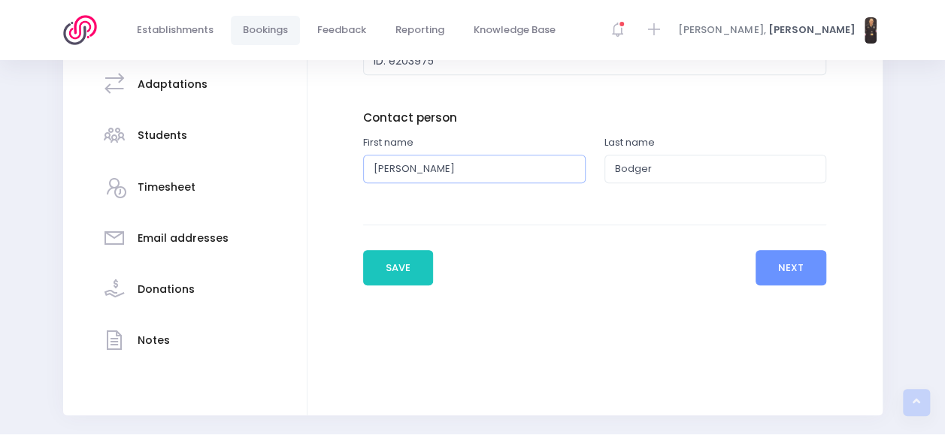
click at [459, 177] on input "Ana" at bounding box center [474, 169] width 222 height 29
type input "A"
type input "Steve"
click at [404, 270] on button "Save" at bounding box center [398, 268] width 71 height 36
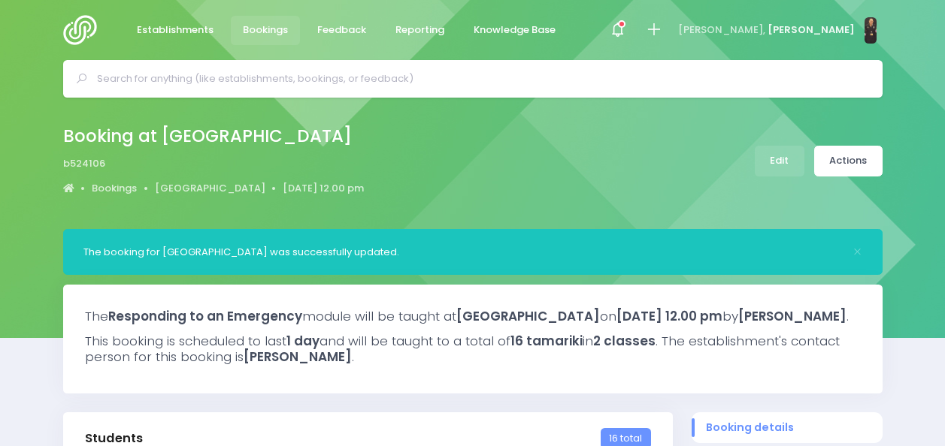
select select "5"
click at [787, 161] on link "Edit" at bounding box center [780, 161] width 50 height 31
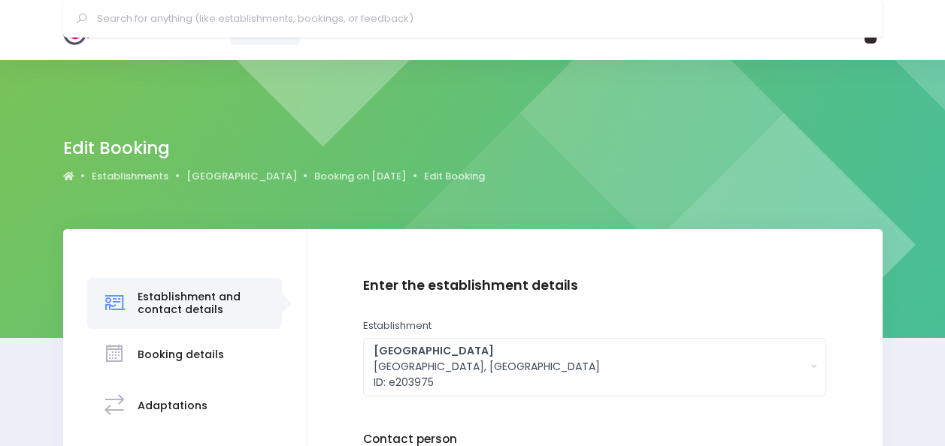
scroll to position [334, 0]
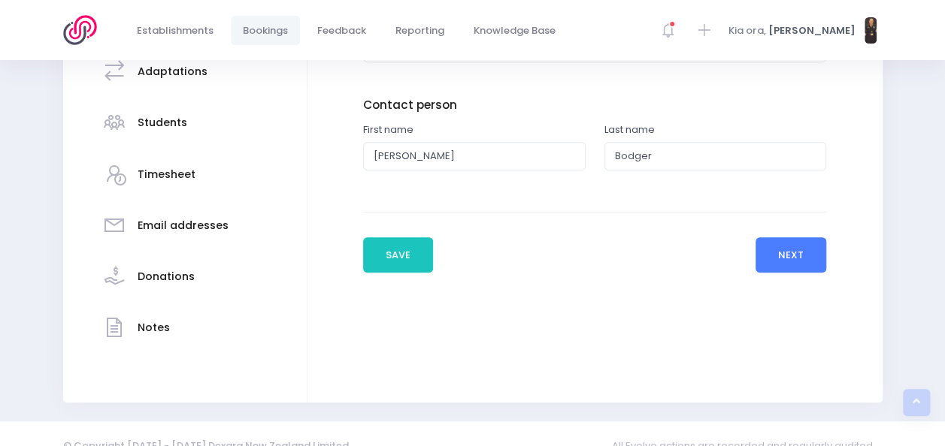
click at [792, 251] on button "Next" at bounding box center [790, 255] width 71 height 36
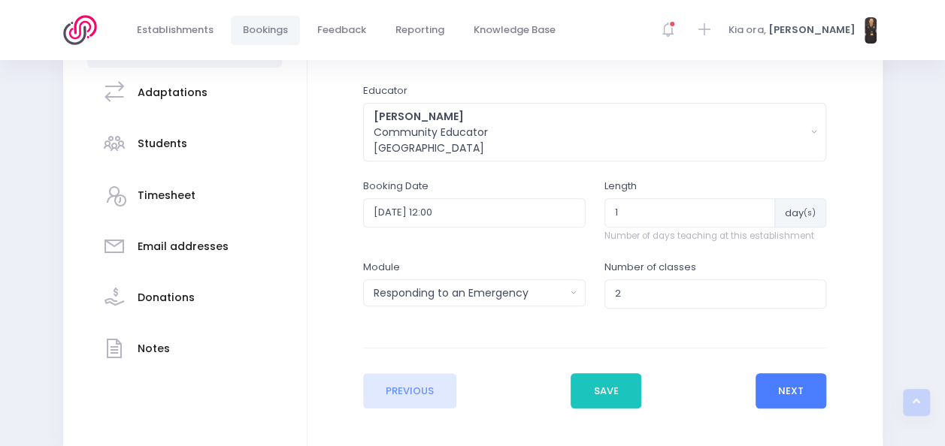
scroll to position [314, 0]
click at [633, 286] on input "2" at bounding box center [715, 293] width 222 height 29
type input "3"
type input "4"
click at [785, 378] on button "Next" at bounding box center [790, 391] width 71 height 36
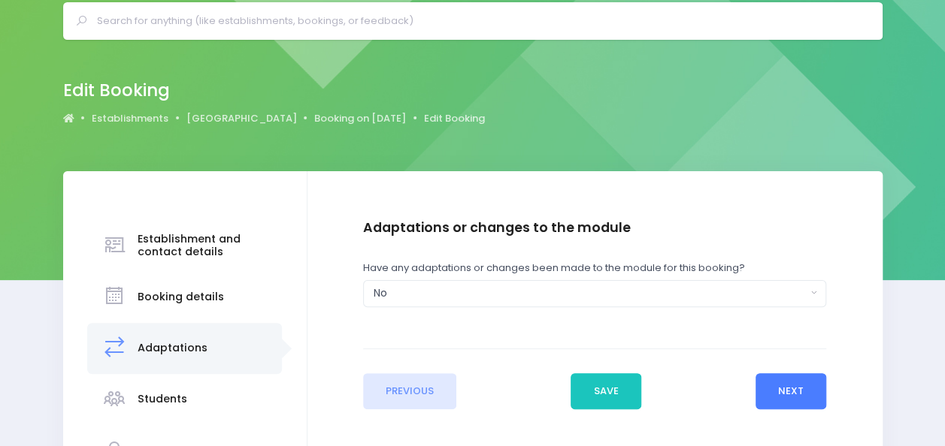
scroll to position [92, 0]
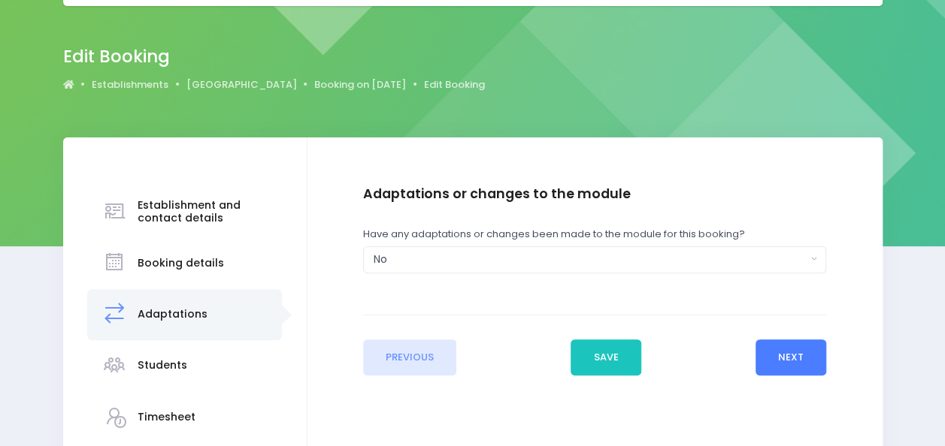
click at [788, 355] on button "Next" at bounding box center [790, 358] width 71 height 36
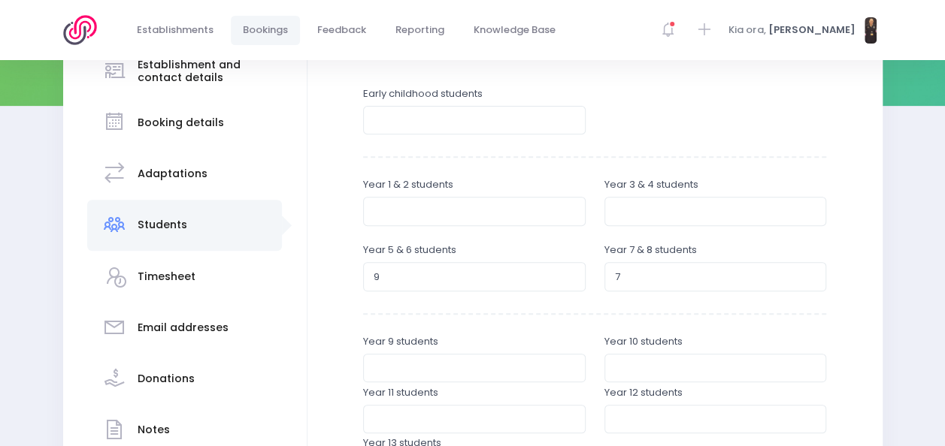
scroll to position [233, 0]
click at [507, 204] on input "number" at bounding box center [474, 210] width 222 height 29
type input "3"
click at [604, 215] on input "number" at bounding box center [715, 210] width 222 height 29
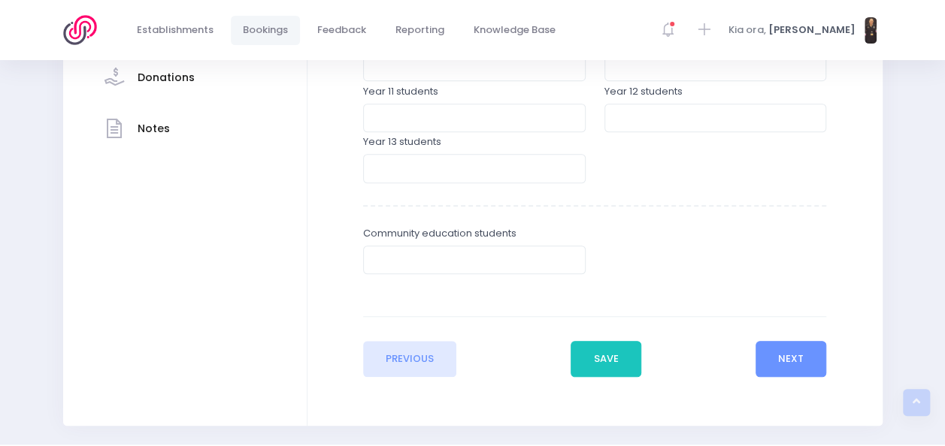
scroll to position [534, 0]
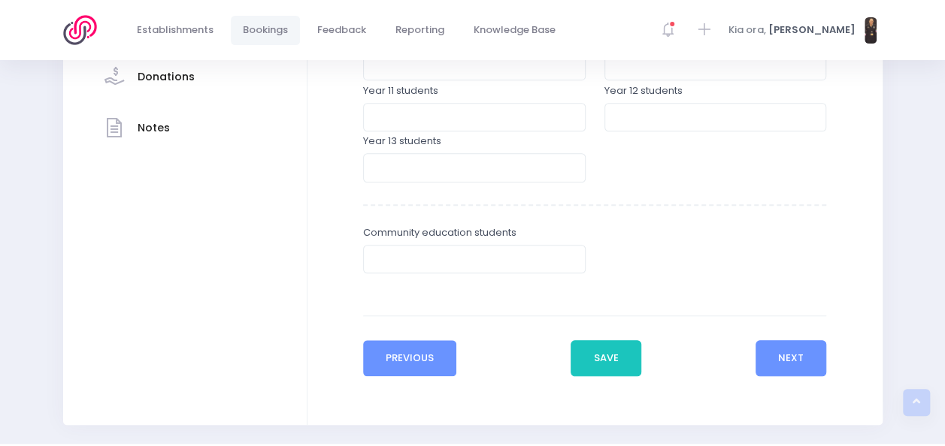
type input "8"
click at [406, 359] on button "Previous" at bounding box center [410, 358] width 94 height 36
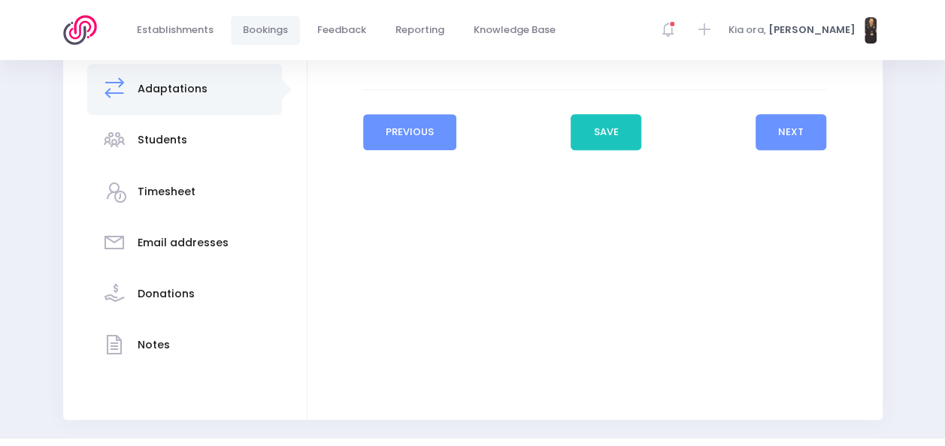
scroll to position [358, 0]
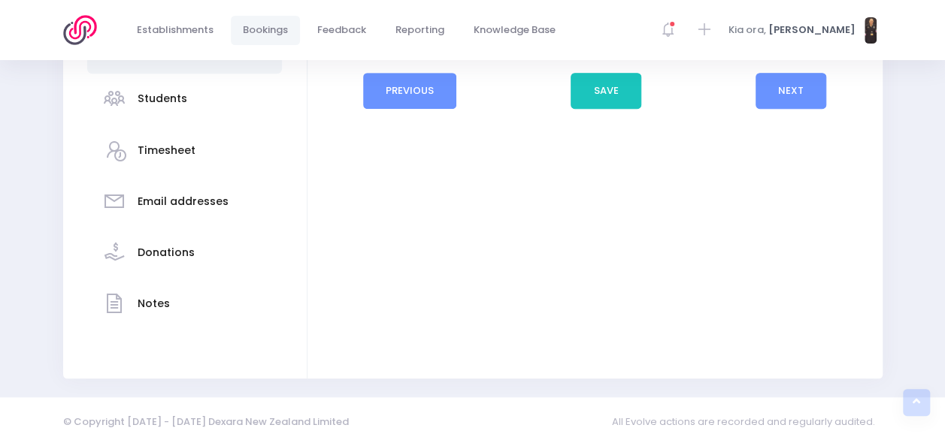
click at [419, 96] on button "Previous" at bounding box center [410, 91] width 94 height 36
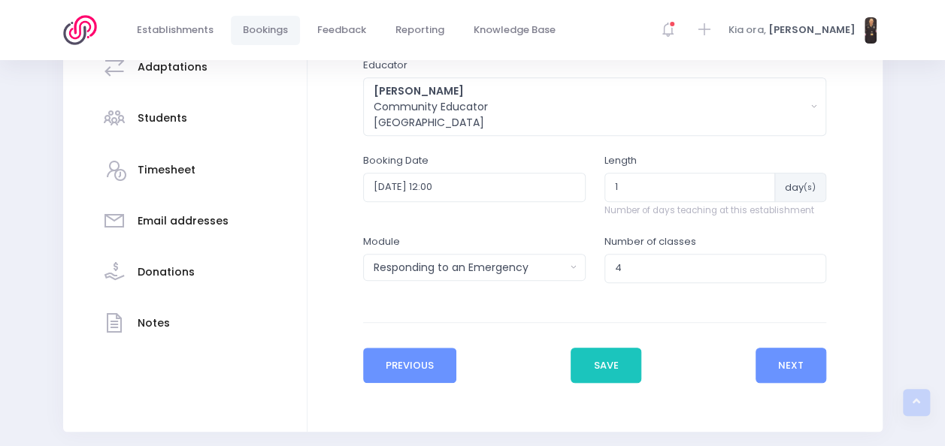
scroll to position [340, 0]
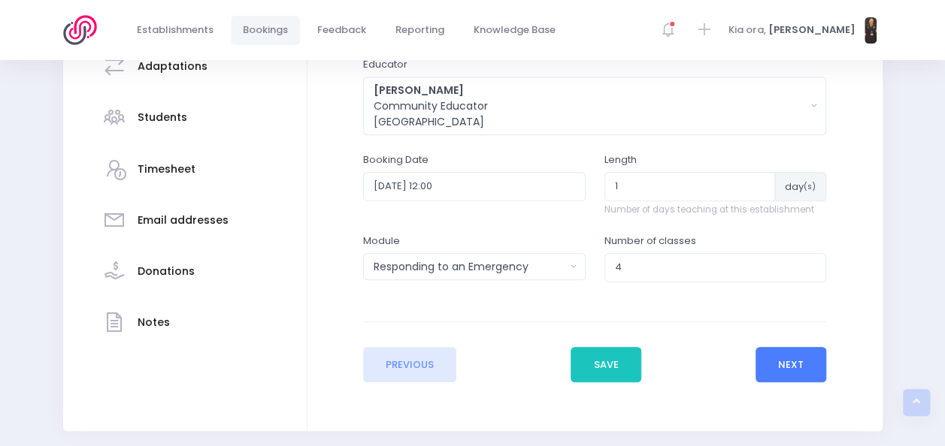
click at [779, 356] on button "Next" at bounding box center [790, 365] width 71 height 36
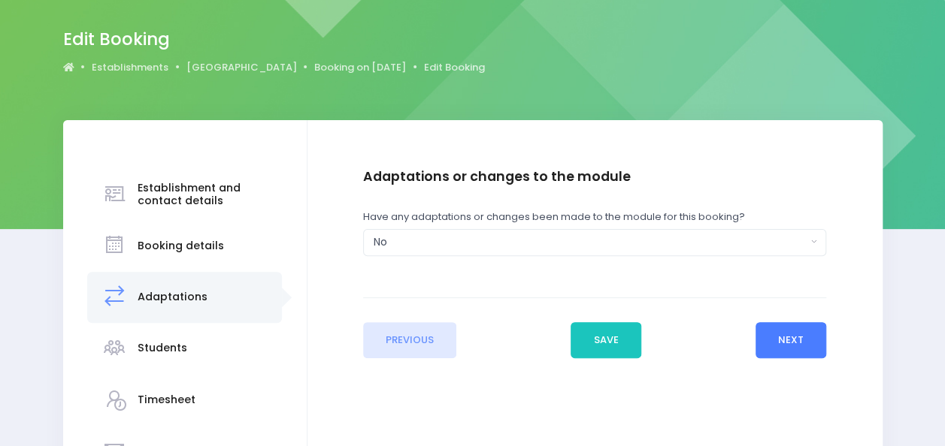
scroll to position [110, 0]
click at [782, 343] on button "Next" at bounding box center [790, 340] width 71 height 36
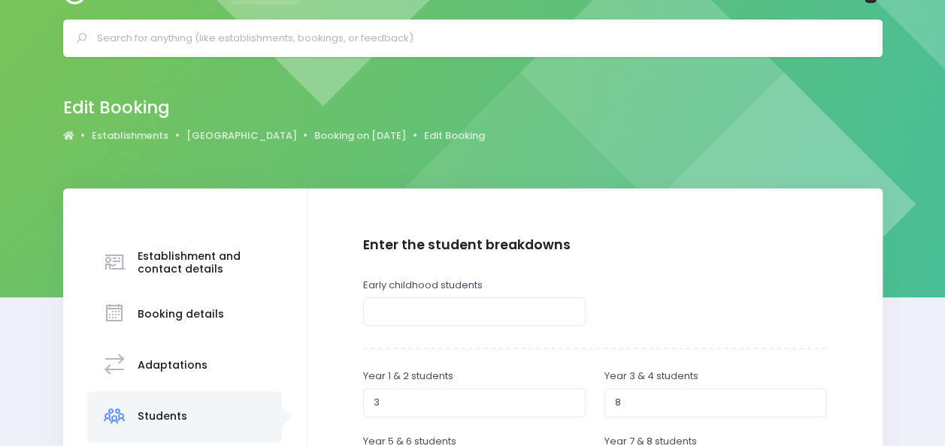
scroll to position [19, 0]
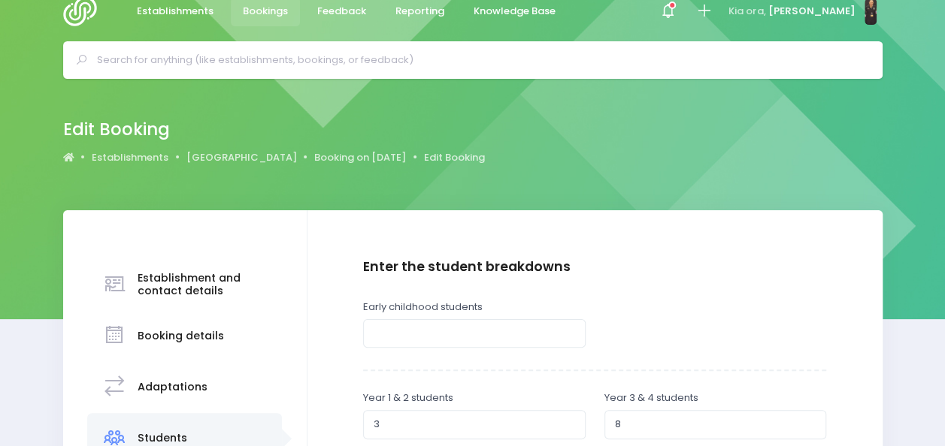
click at [157, 275] on h3 "Establishment and contact details" at bounding box center [203, 285] width 130 height 26
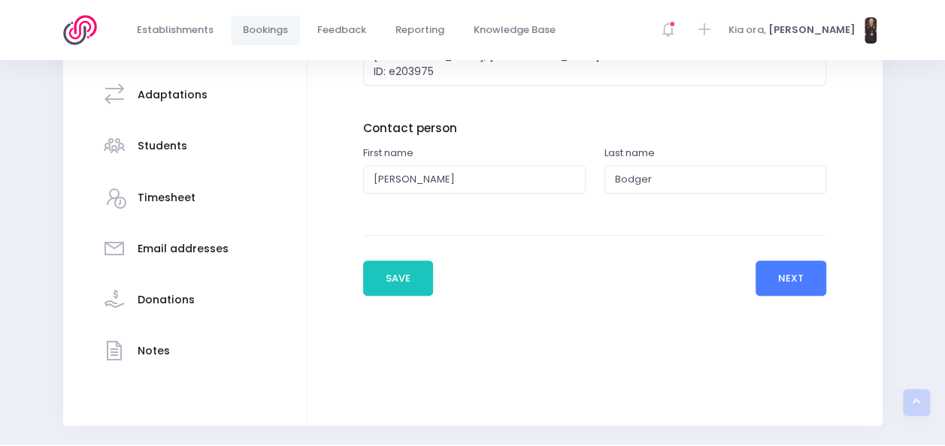
scroll to position [313, 0]
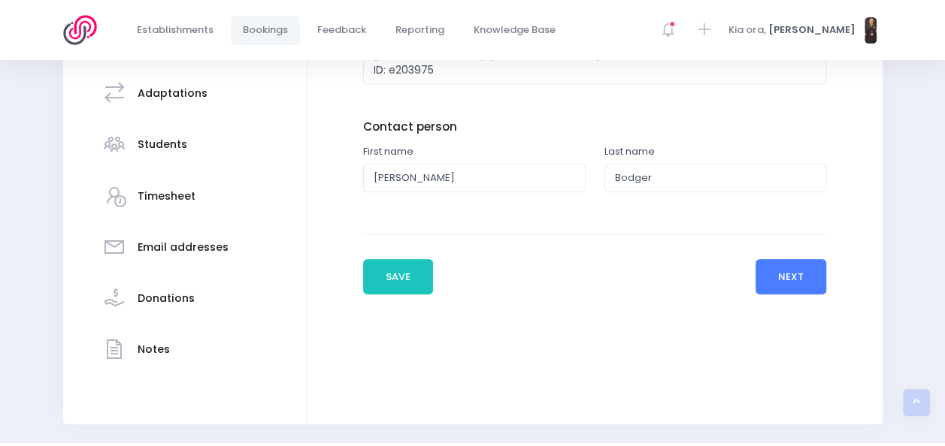
click at [796, 278] on button "Next" at bounding box center [790, 277] width 71 height 36
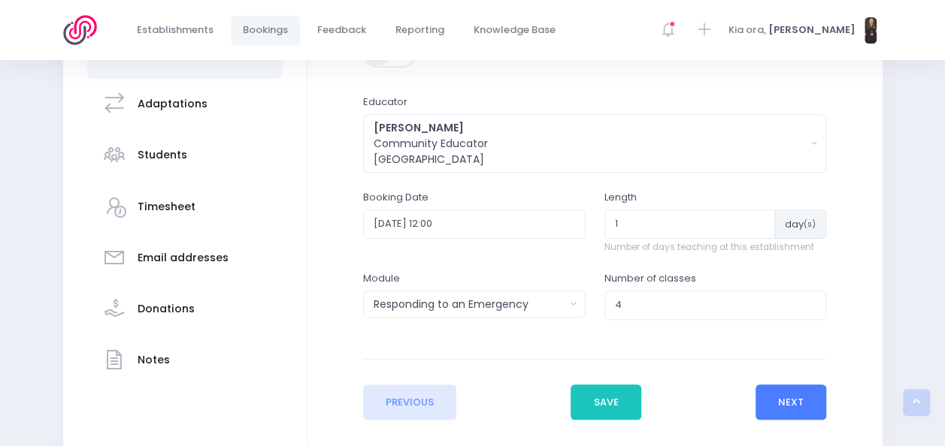
scroll to position [301, 0]
click at [479, 221] on input "2026-03-09 12:00" at bounding box center [474, 224] width 222 height 29
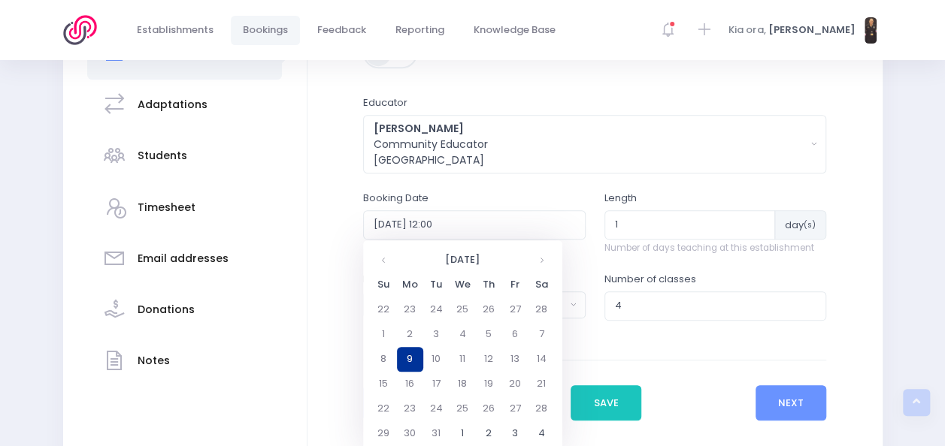
click at [417, 362] on td "9" at bounding box center [410, 359] width 26 height 25
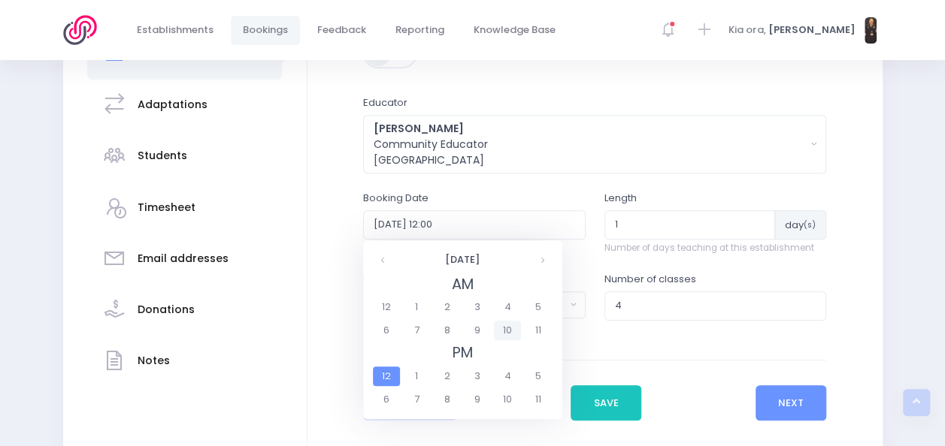
click at [513, 331] on span "10" at bounding box center [507, 331] width 26 height 20
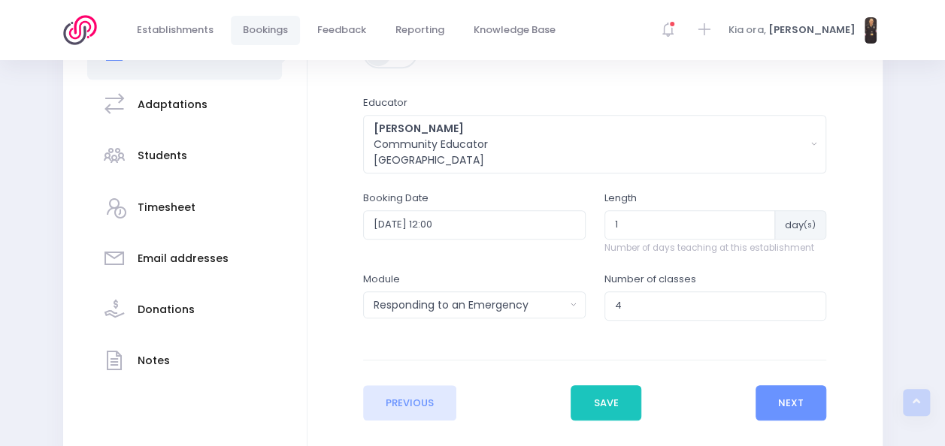
click at [320, 307] on div "Enter the establishment details Establishment Select one... 'Api Fakakoloa 'Api…" at bounding box center [594, 199] width 575 height 542
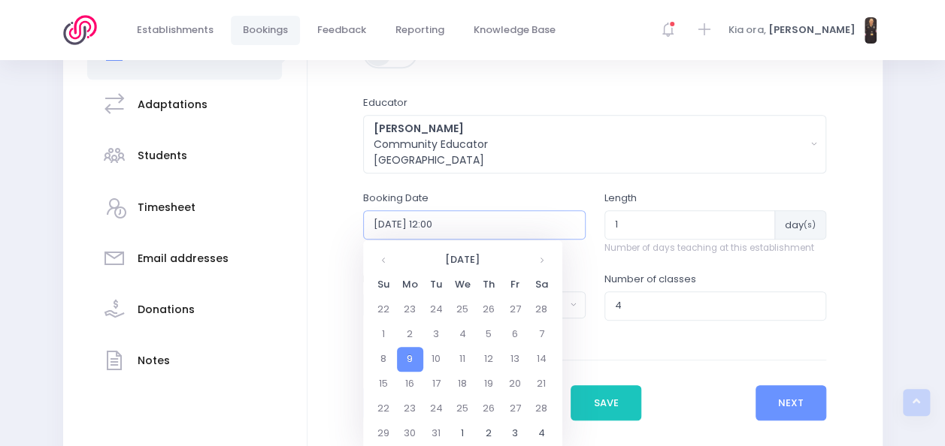
click at [520, 225] on input "2026-03-09 12:00" at bounding box center [474, 224] width 222 height 29
click at [415, 357] on td "9" at bounding box center [410, 359] width 26 height 25
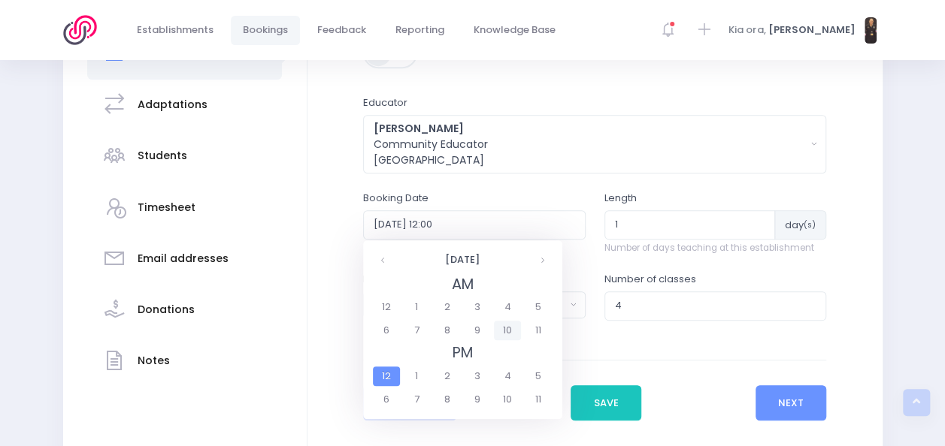
click at [499, 329] on span "10" at bounding box center [507, 331] width 26 height 20
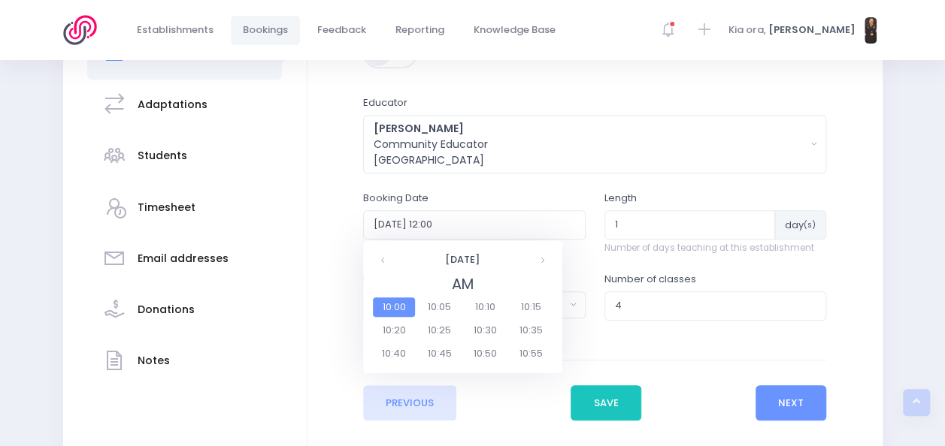
click at [397, 310] on span "10:00" at bounding box center [394, 308] width 42 height 20
type input "2026-03-09 10:00"
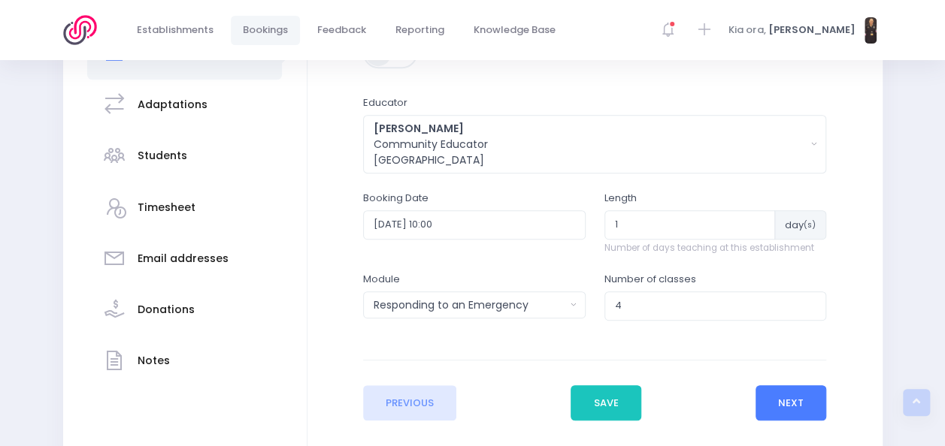
click at [776, 406] on button "Next" at bounding box center [790, 404] width 71 height 36
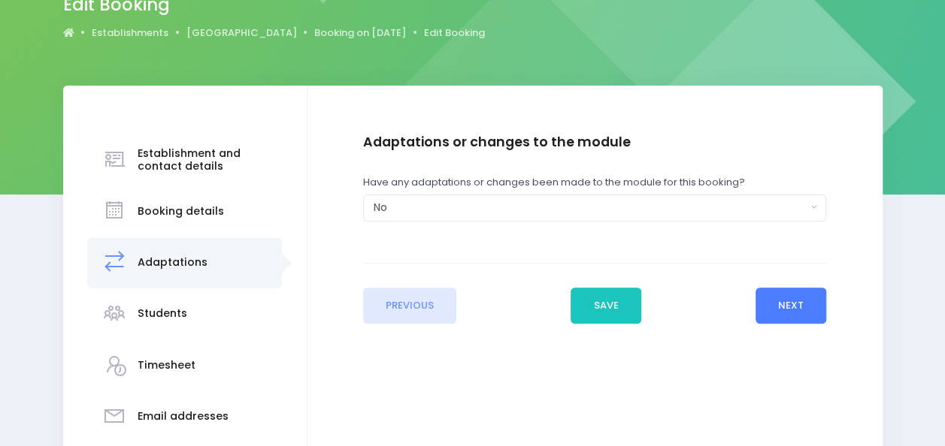
scroll to position [144, 0]
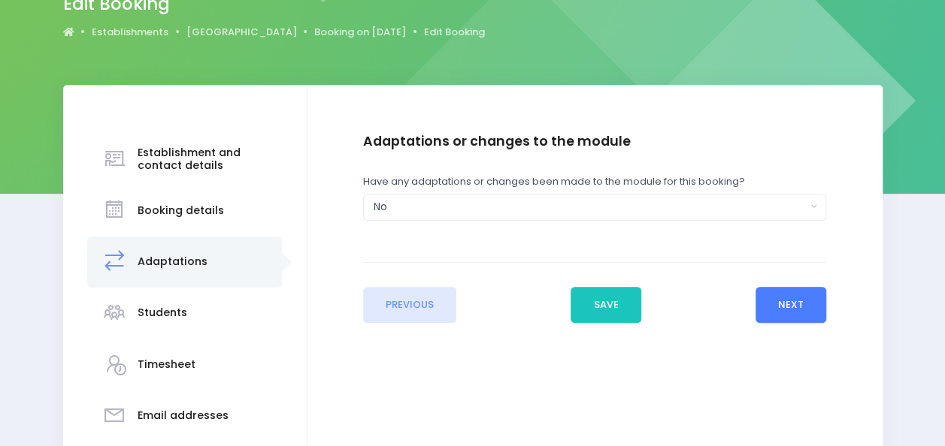
click at [788, 301] on button "Next" at bounding box center [790, 305] width 71 height 36
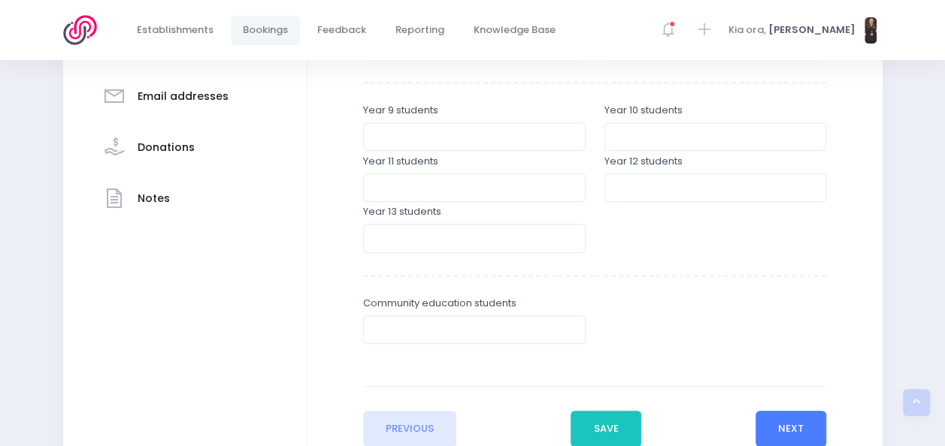
scroll to position [464, 0]
click at [775, 420] on button "Next" at bounding box center [790, 428] width 71 height 36
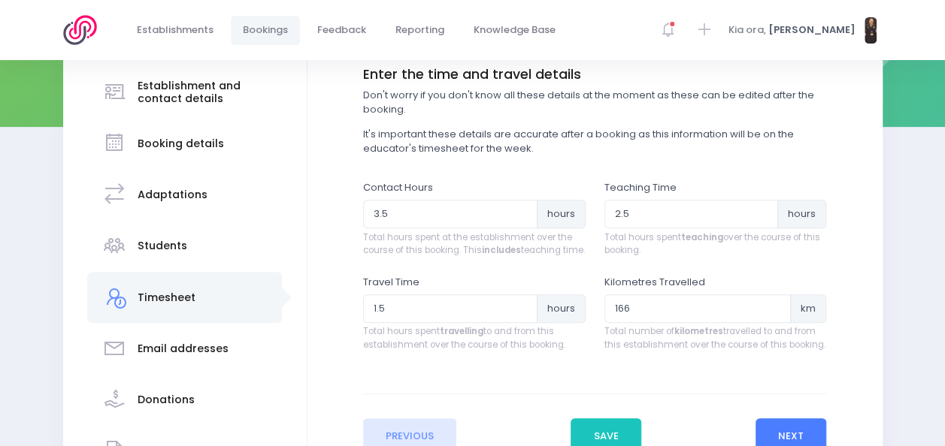
scroll to position [251, 0]
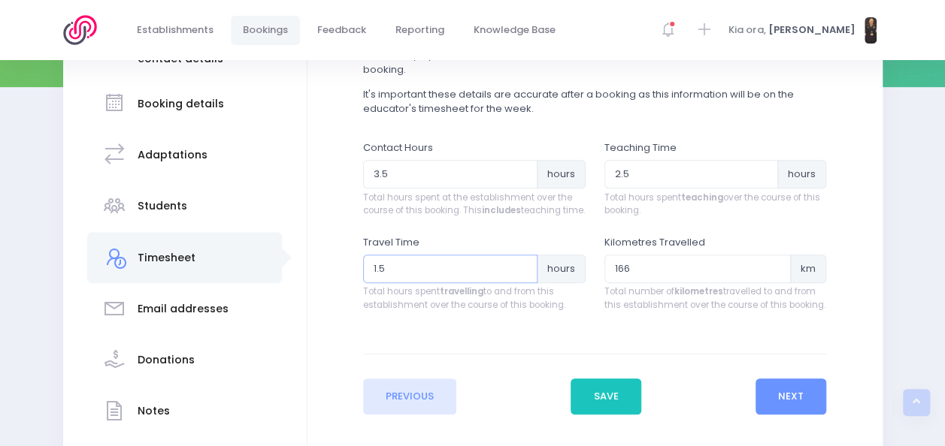
click at [411, 277] on input "1.5" at bounding box center [450, 269] width 174 height 29
type input "1"
type input "3"
type input "2.5"
click at [643, 178] on input "2.5" at bounding box center [691, 174] width 174 height 29
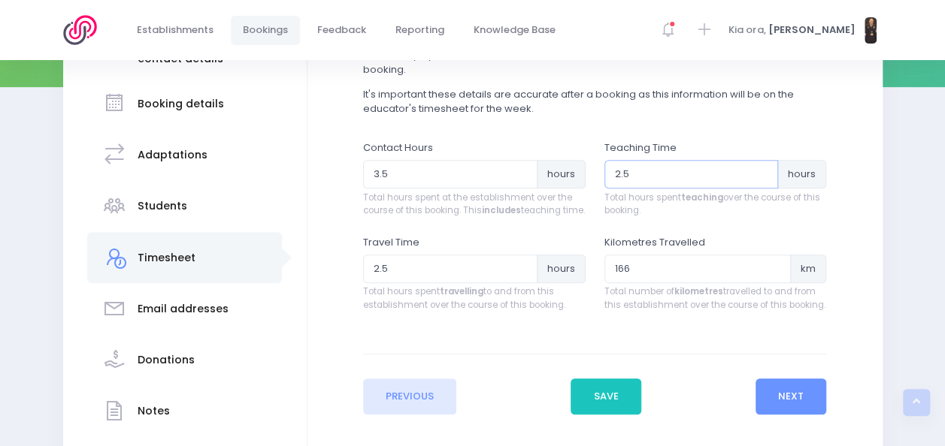
type input "2"
type input "4"
click at [457, 174] on input "3.5" at bounding box center [450, 174] width 174 height 29
type input "3"
type input "5.5"
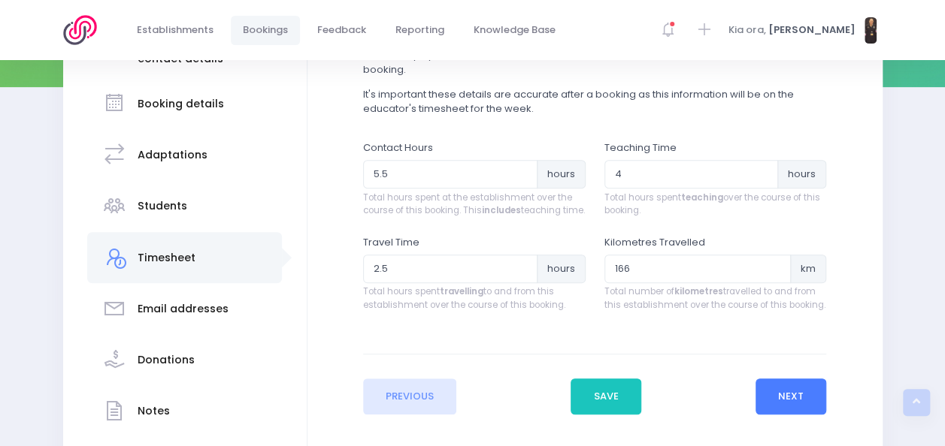
click at [786, 406] on button "Next" at bounding box center [790, 397] width 71 height 36
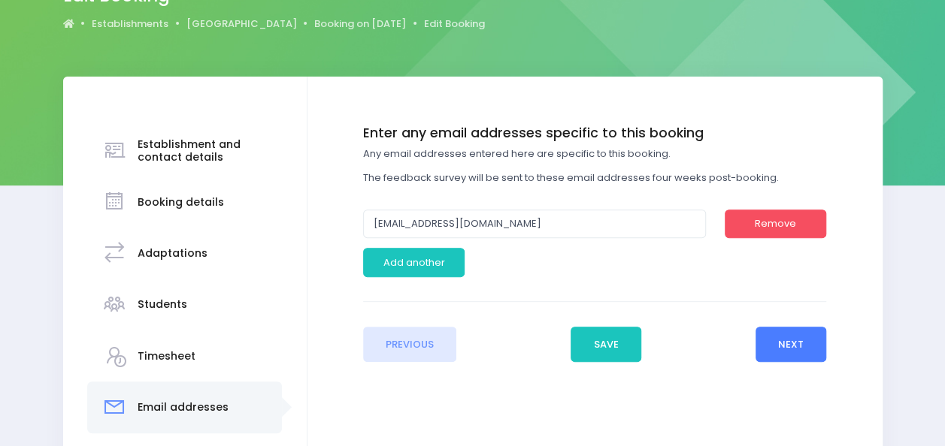
scroll to position [155, 0]
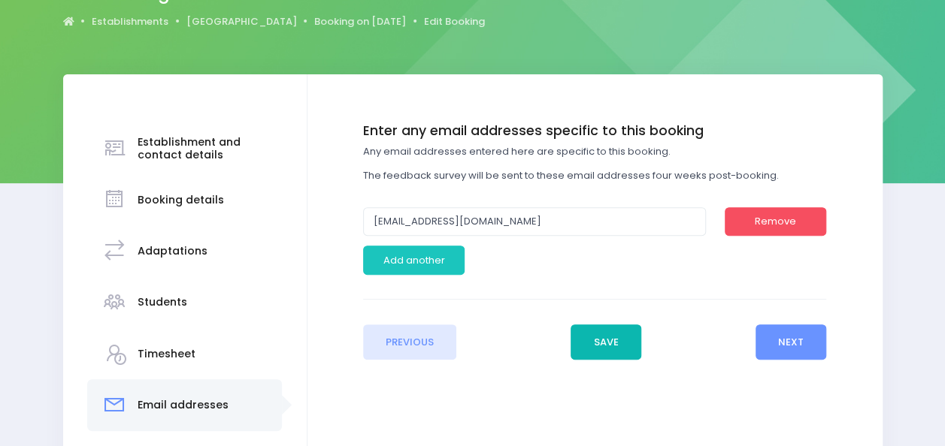
click at [623, 346] on button "Save" at bounding box center [605, 343] width 71 height 36
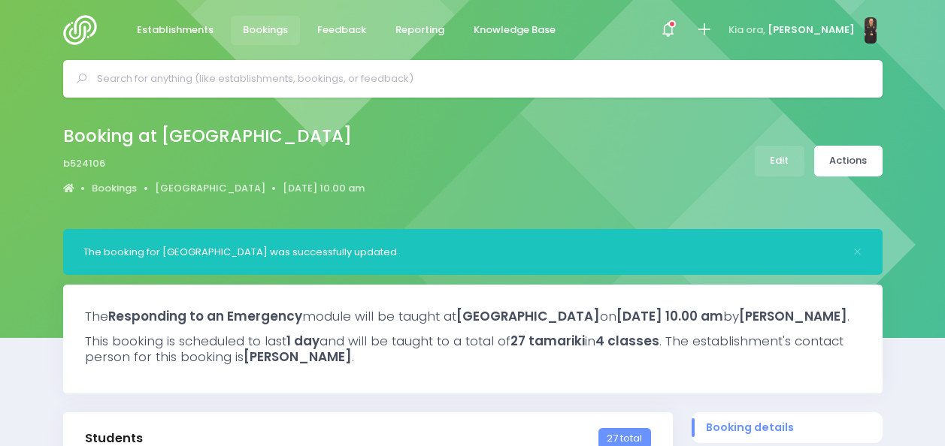
select select "5"
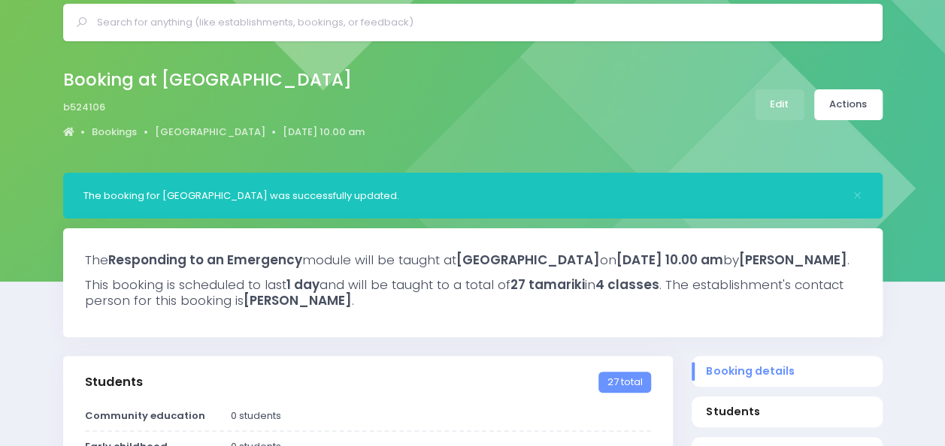
scroll to position [56, 0]
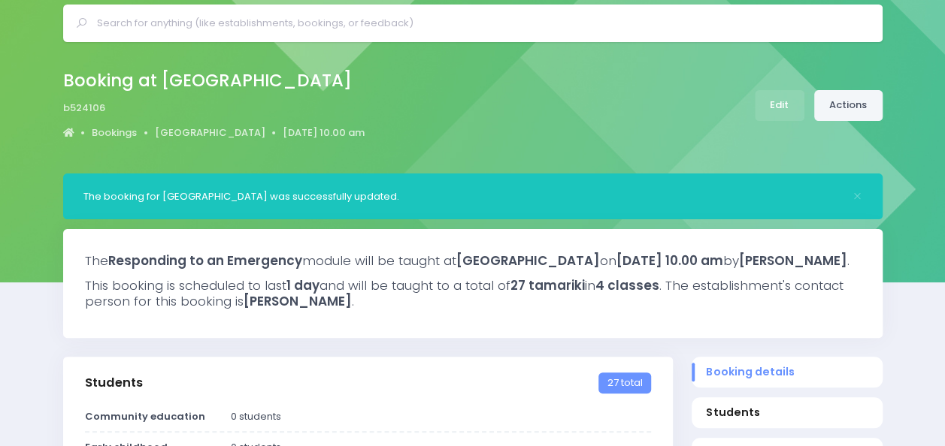
click at [858, 98] on link "Actions" at bounding box center [848, 105] width 68 height 31
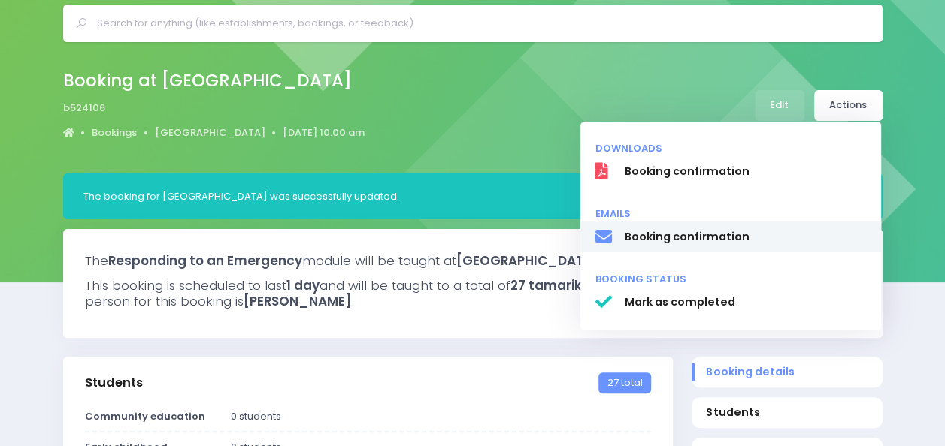
click at [682, 234] on span "Booking confirmation" at bounding box center [745, 237] width 242 height 16
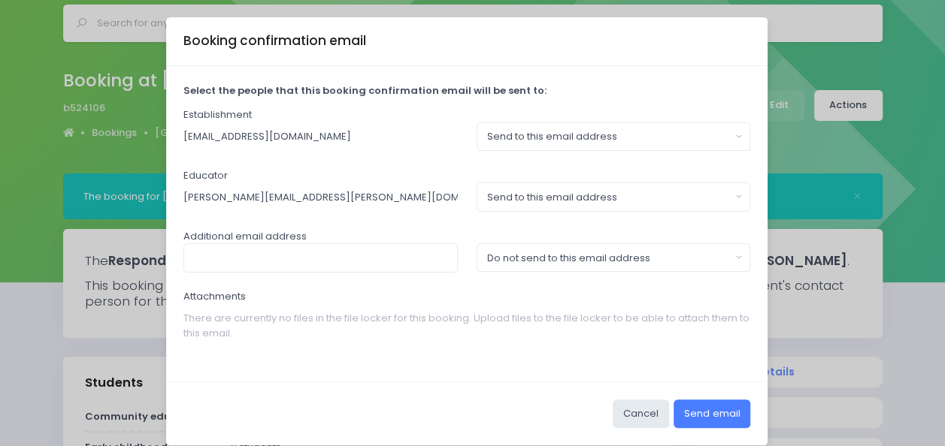
click at [700, 409] on button "Send email" at bounding box center [711, 414] width 77 height 29
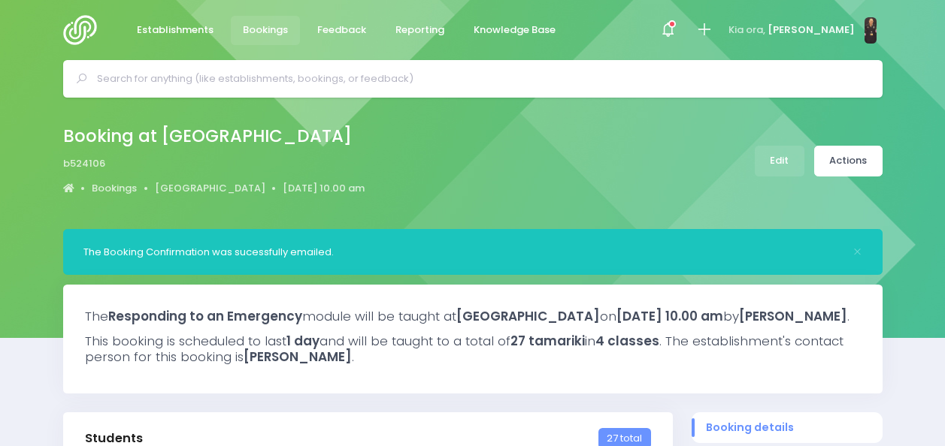
select select "5"
click at [371, 73] on input "text" at bounding box center [479, 79] width 764 height 23
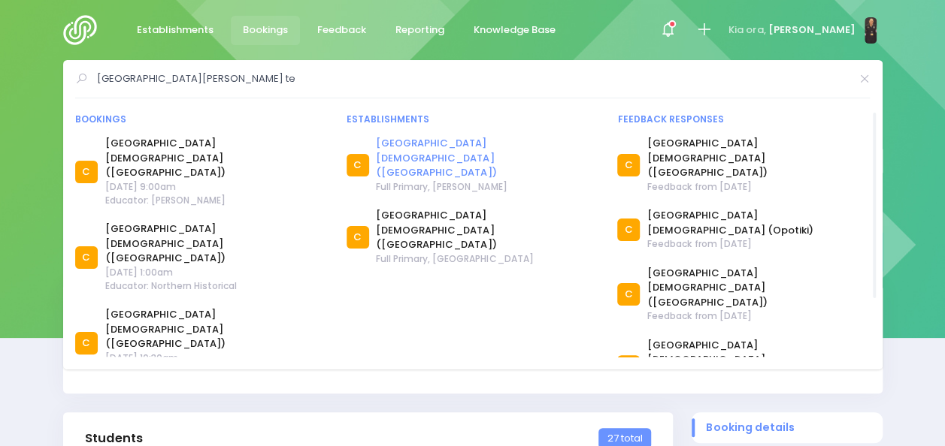
type input "[GEOGRAPHIC_DATA][PERSON_NAME] te"
click at [395, 144] on link "[GEOGRAPHIC_DATA][DEMOGRAPHIC_DATA] ([GEOGRAPHIC_DATA])" at bounding box center [487, 158] width 222 height 44
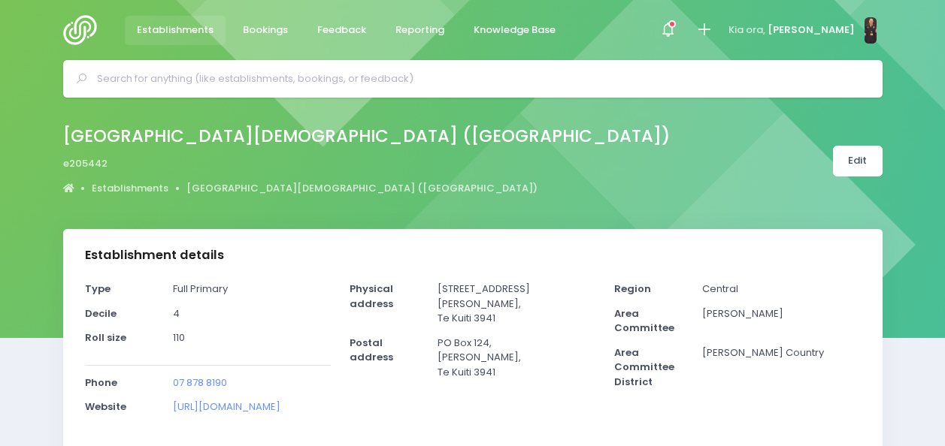
select select "5"
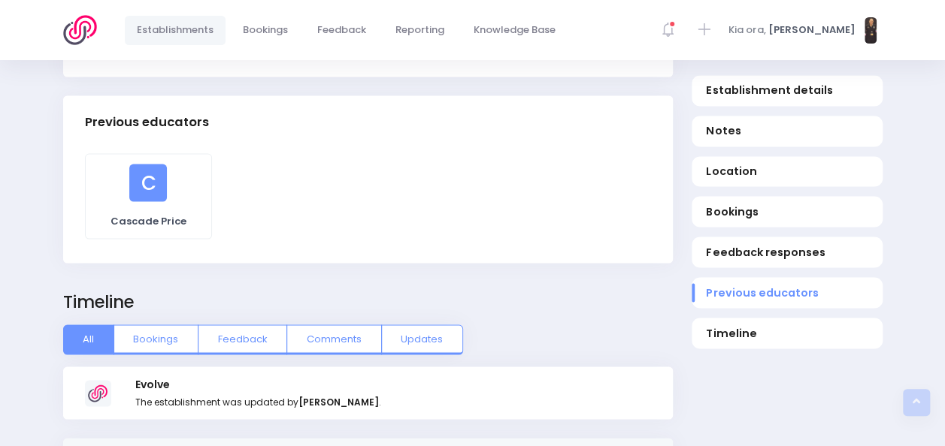
scroll to position [1288, 0]
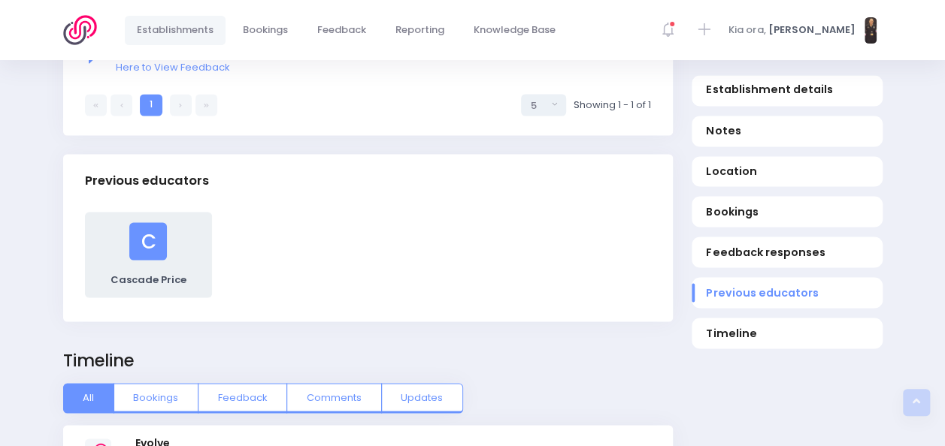
click at [162, 240] on span "C" at bounding box center [148, 241] width 38 height 38
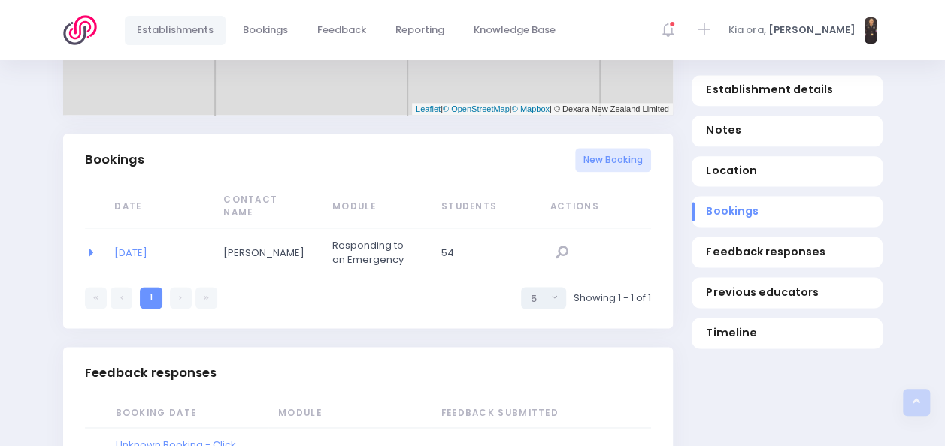
scroll to position [890, 0]
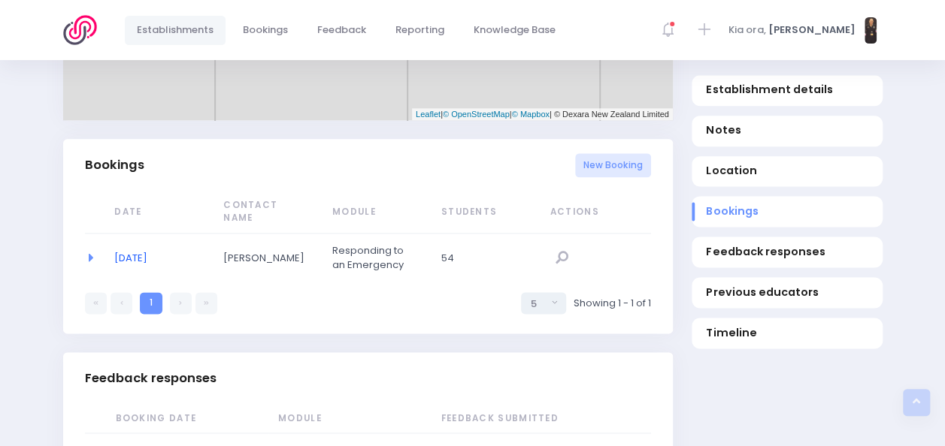
click at [147, 251] on link "27/08/2019" at bounding box center [130, 258] width 33 height 14
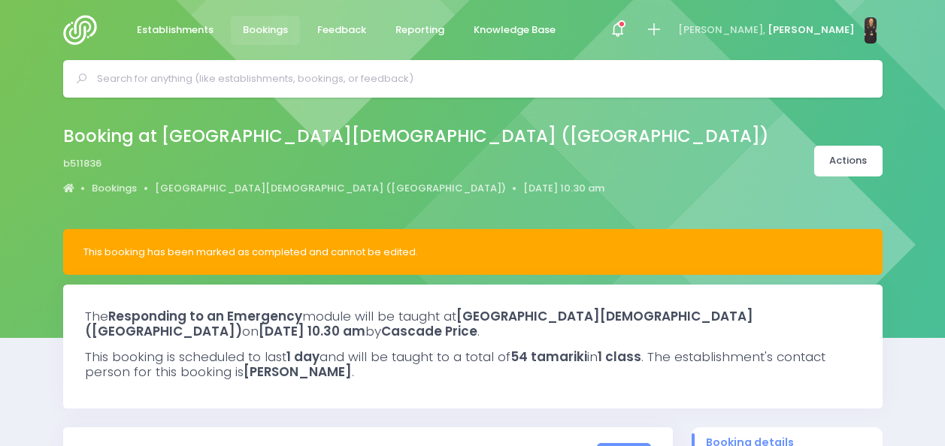
select select "5"
click at [343, 78] on input "text" at bounding box center [479, 79] width 764 height 23
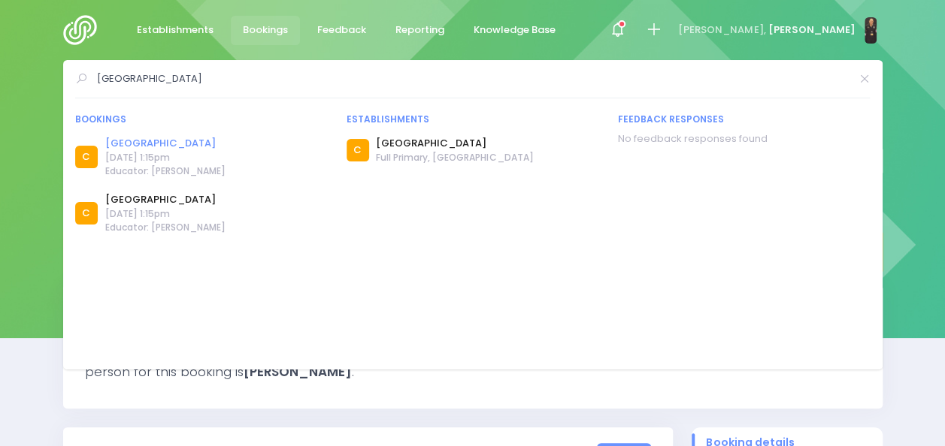
type input "[GEOGRAPHIC_DATA]"
click at [145, 140] on link "[GEOGRAPHIC_DATA]" at bounding box center [165, 143] width 120 height 15
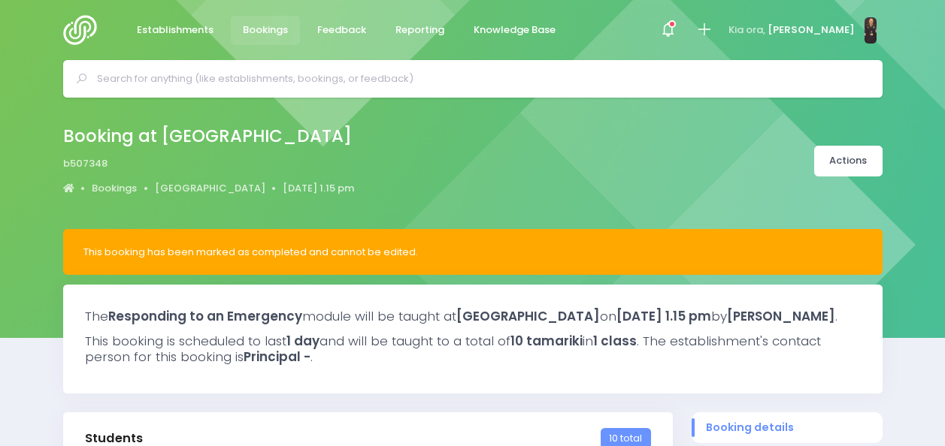
select select "5"
click at [179, 190] on link "[GEOGRAPHIC_DATA]" at bounding box center [210, 188] width 110 height 15
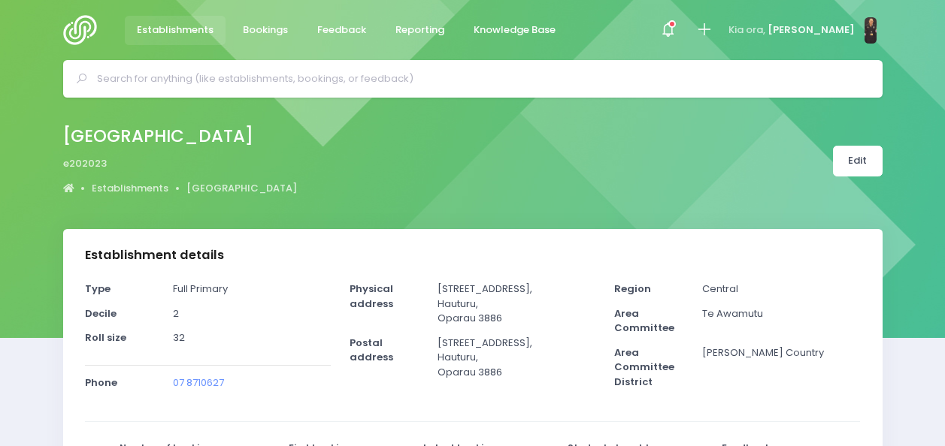
select select "5"
click at [433, 80] on input "text" at bounding box center [479, 79] width 764 height 23
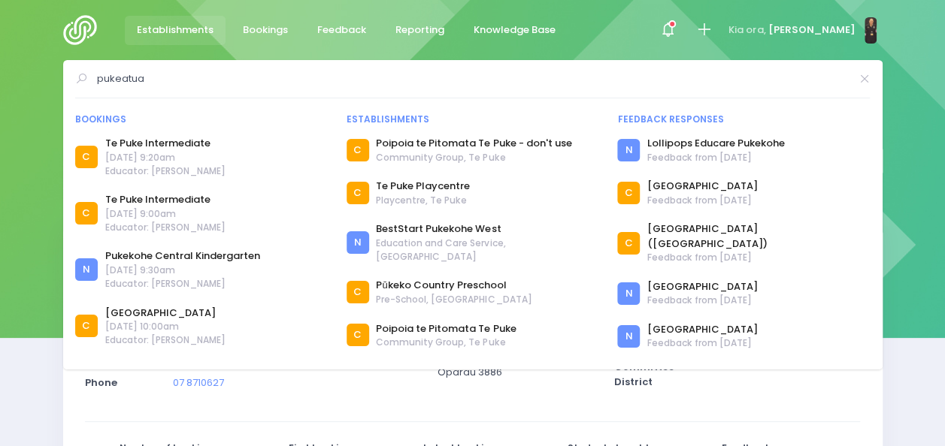
click at [278, 65] on div "pukeatua Bookings C Te Puke Intermediate C N C N C C N C" at bounding box center [472, 215] width 819 height 310
click at [226, 79] on input "pukeatua" at bounding box center [473, 79] width 752 height 23
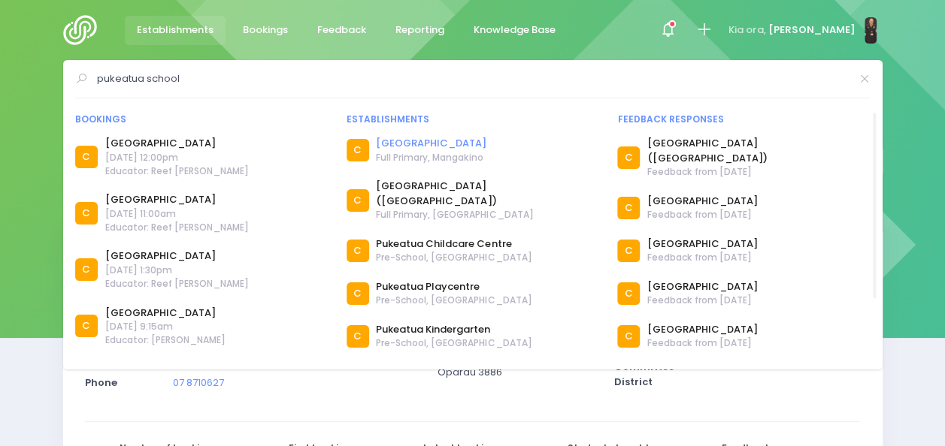
type input "pukeatua school"
click at [421, 143] on link "[GEOGRAPHIC_DATA]" at bounding box center [431, 143] width 110 height 15
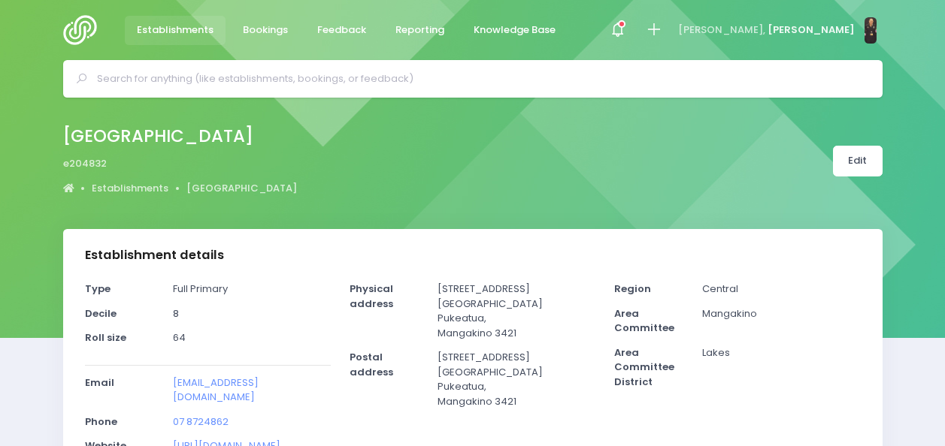
select select "5"
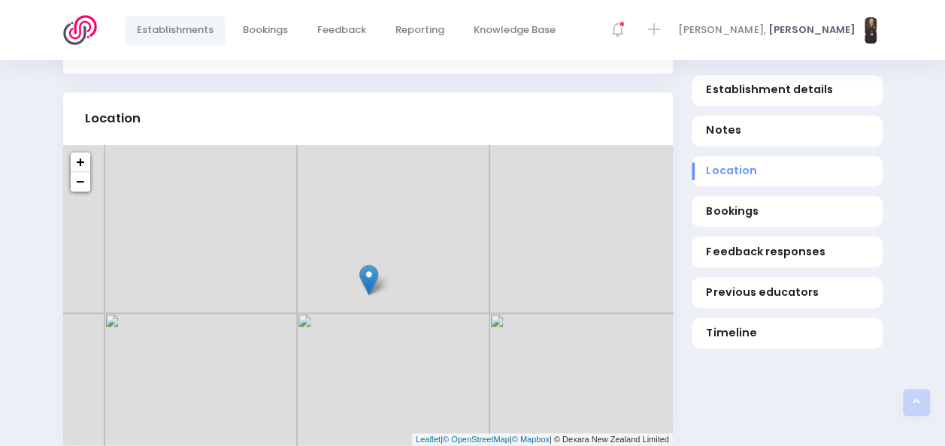
scroll to position [607, 0]
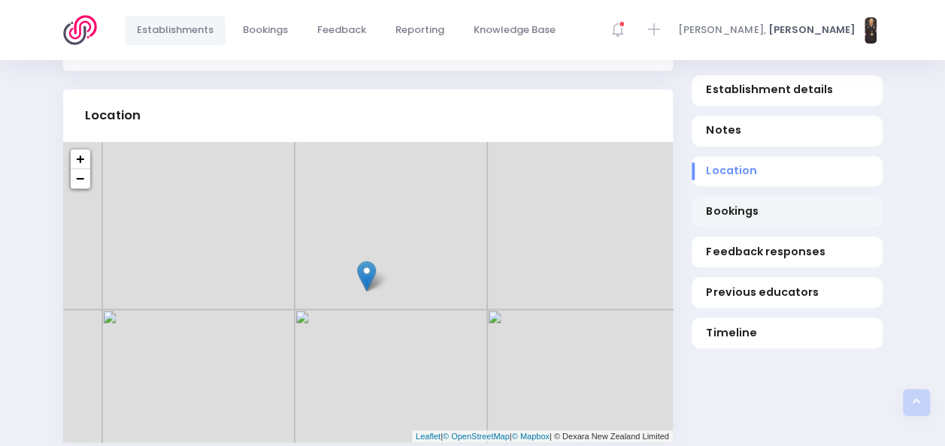
click at [731, 211] on span "Bookings" at bounding box center [787, 212] width 162 height 16
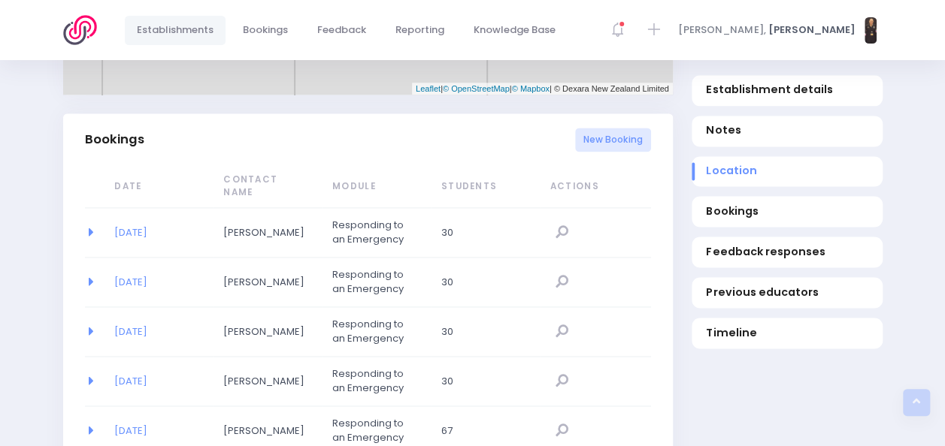
scroll to position [992, 0]
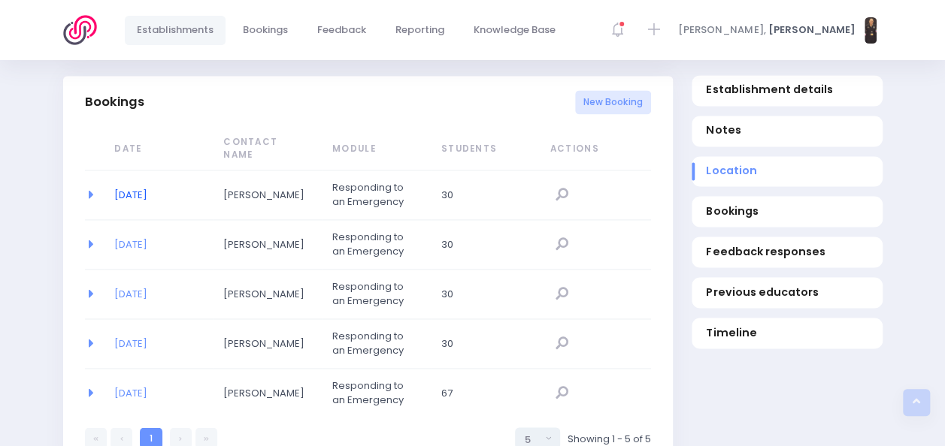
click at [147, 188] on link "[DATE]" at bounding box center [130, 195] width 33 height 14
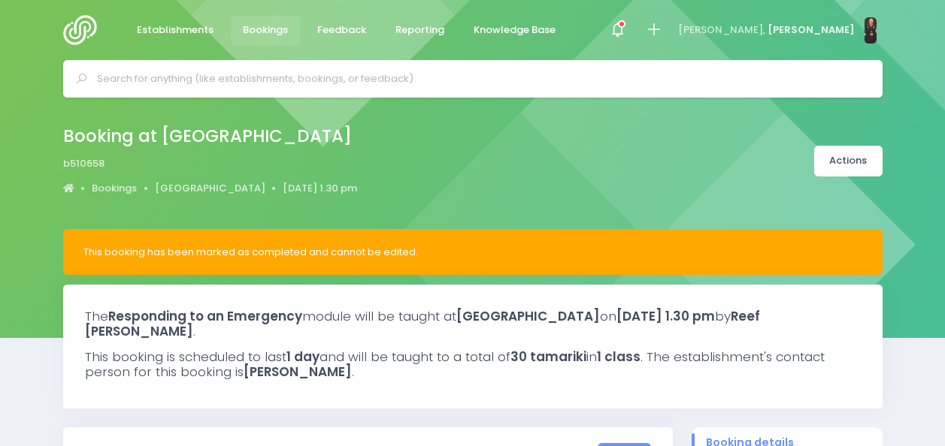
select select "5"
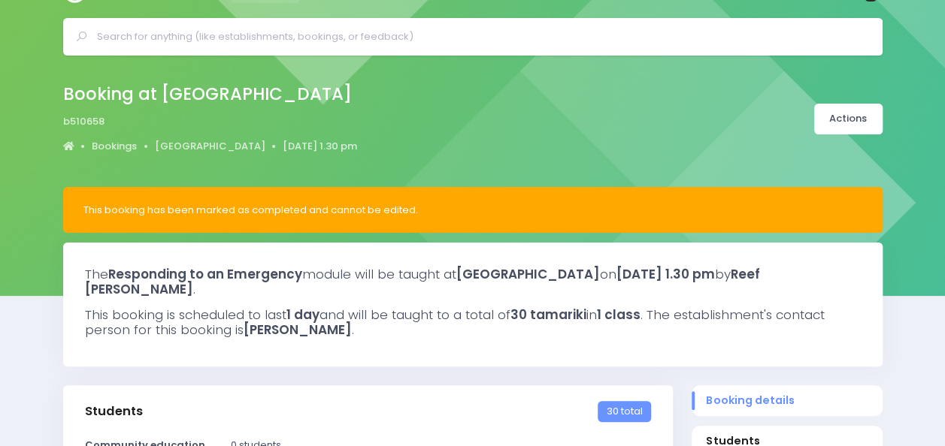
scroll to position [35, 0]
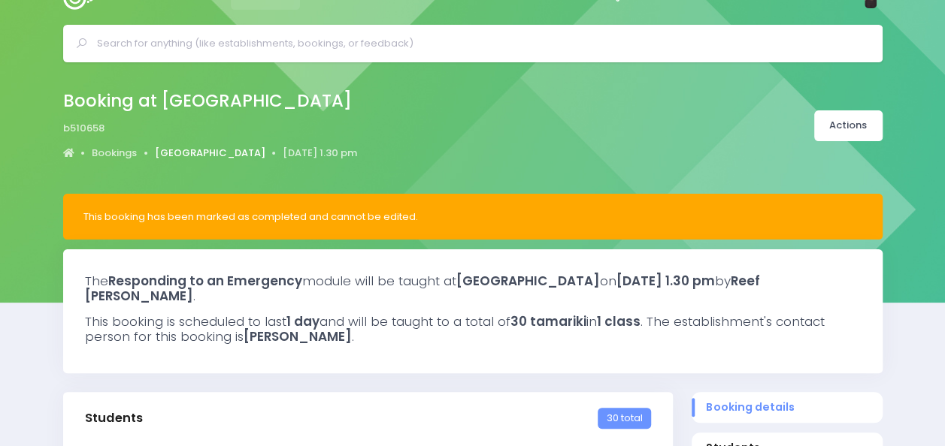
click at [191, 149] on link "[GEOGRAPHIC_DATA]" at bounding box center [210, 153] width 110 height 15
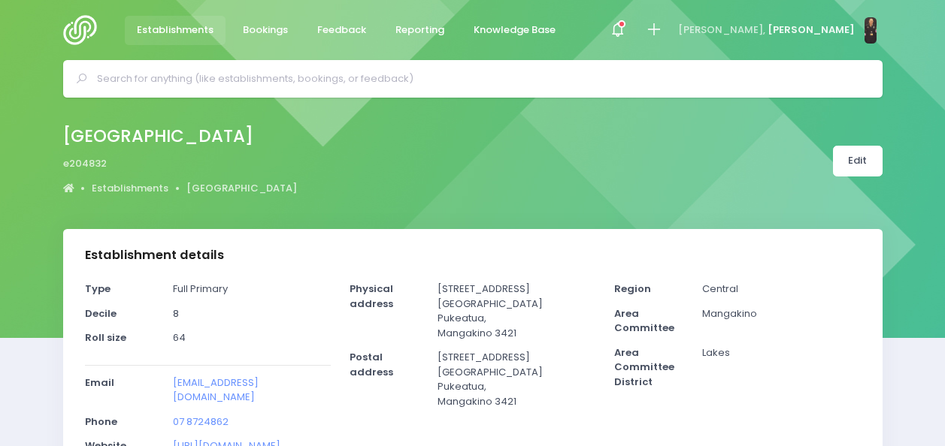
select select "5"
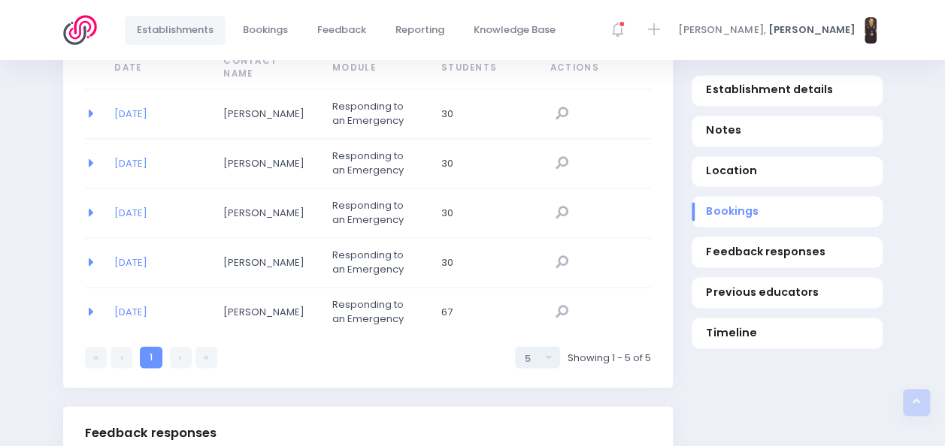
scroll to position [1074, 0]
click at [141, 156] on link "25/09/2017" at bounding box center [130, 163] width 33 height 14
click at [138, 304] on link "08/02/2016" at bounding box center [130, 311] width 33 height 14
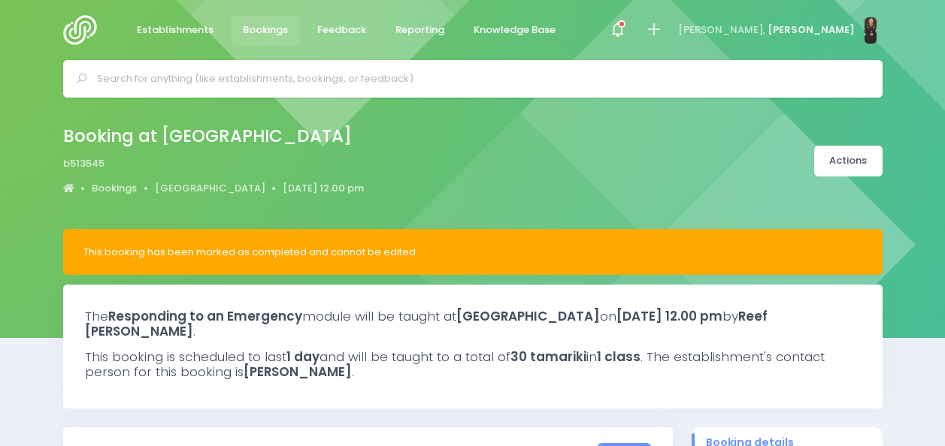
select select "5"
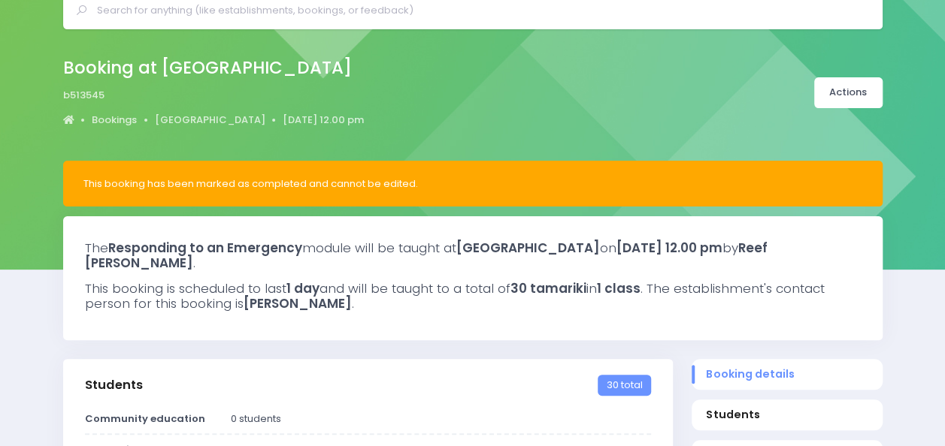
scroll to position [62, 0]
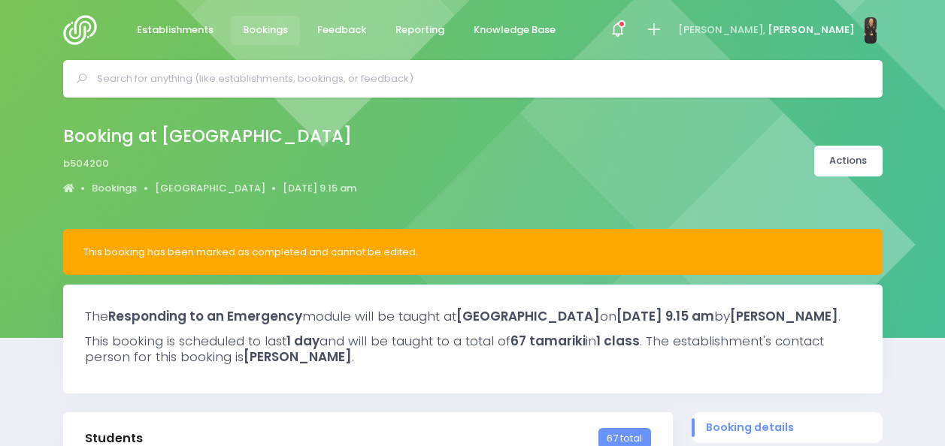
select select "5"
